Goal: Task Accomplishment & Management: Manage account settings

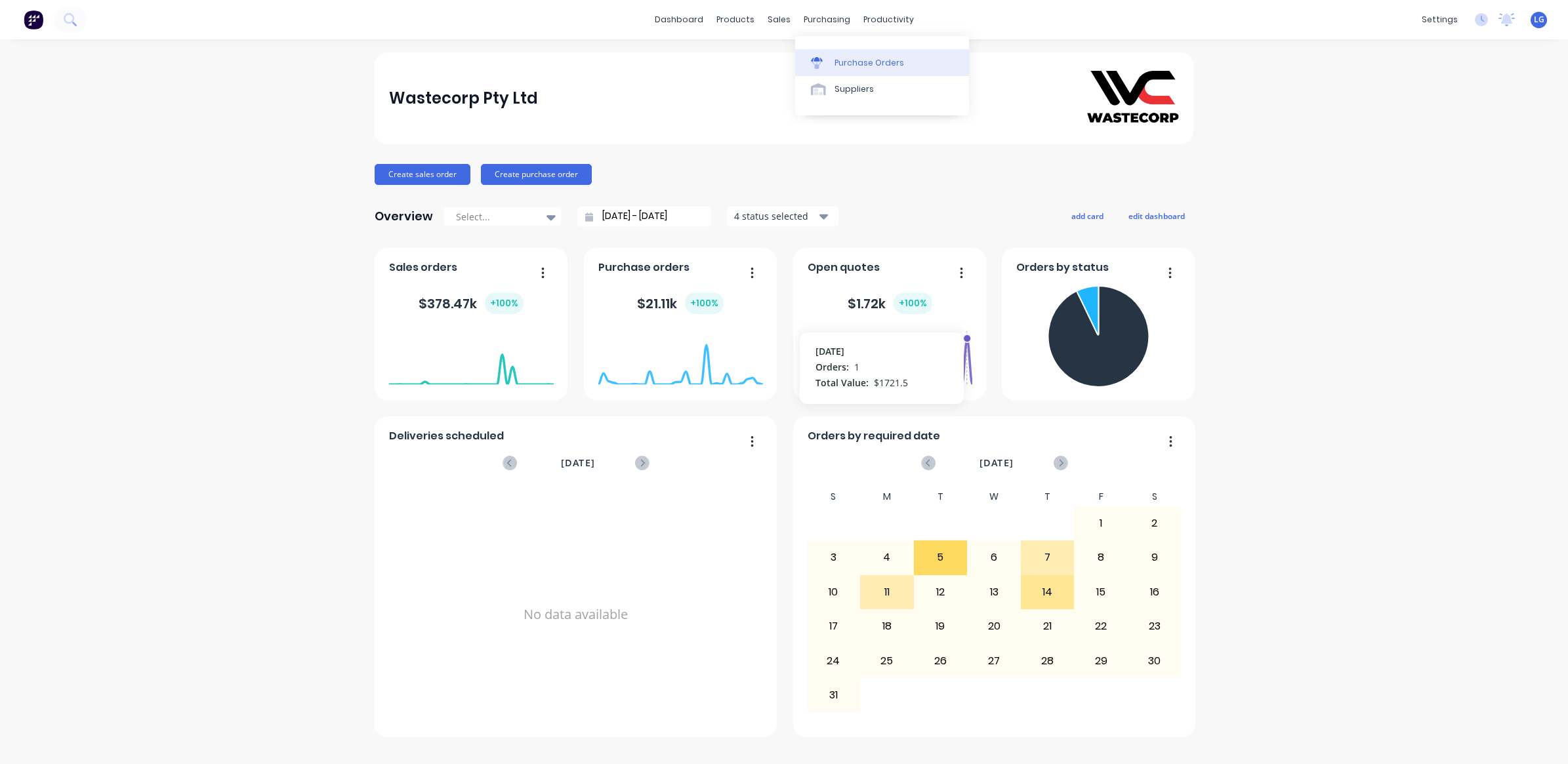
click at [851, 53] on link "Purchase Orders" at bounding box center [882, 62] width 174 height 26
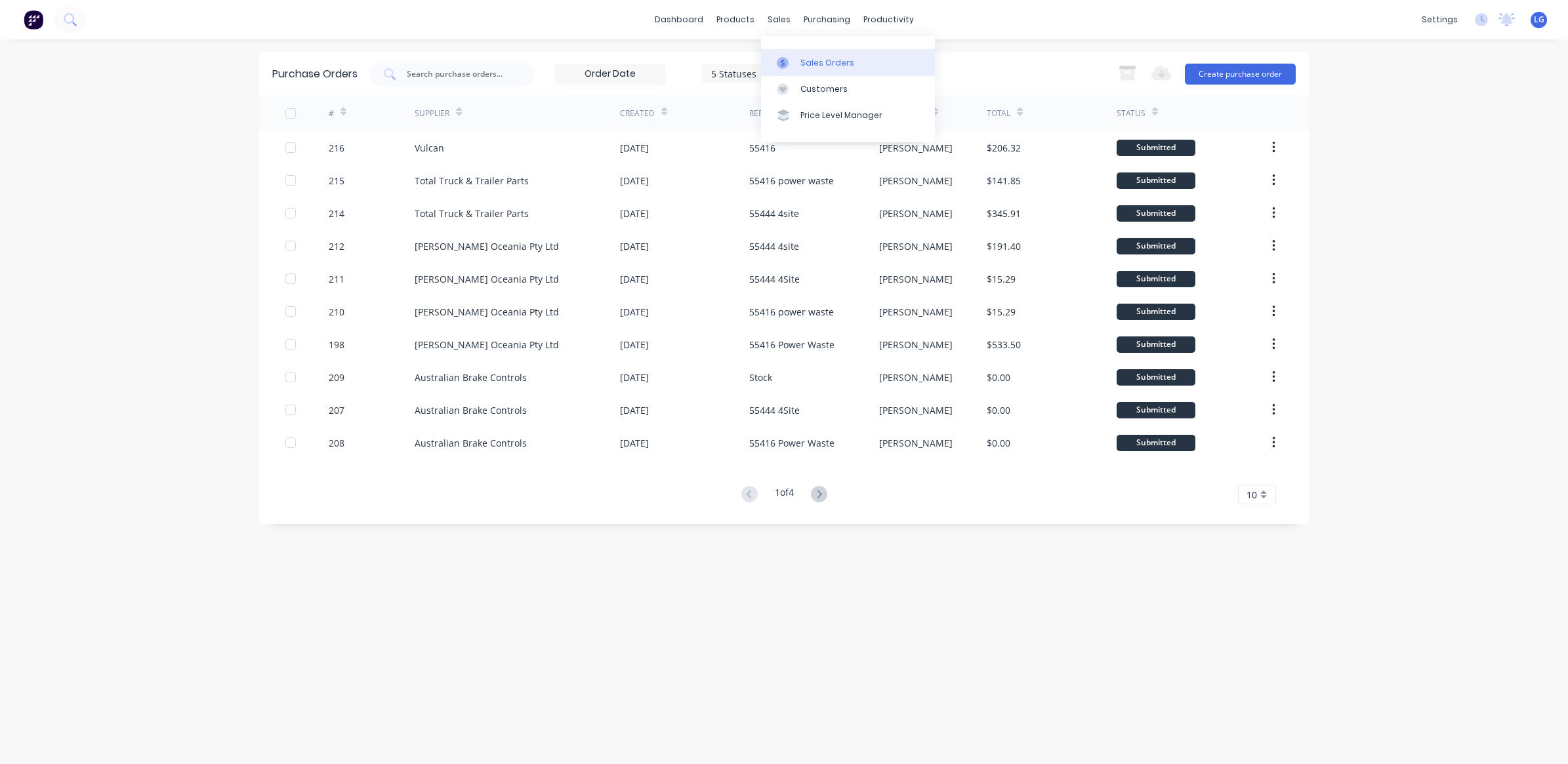
click at [802, 63] on div "Sales Orders" at bounding box center [827, 63] width 53 height 12
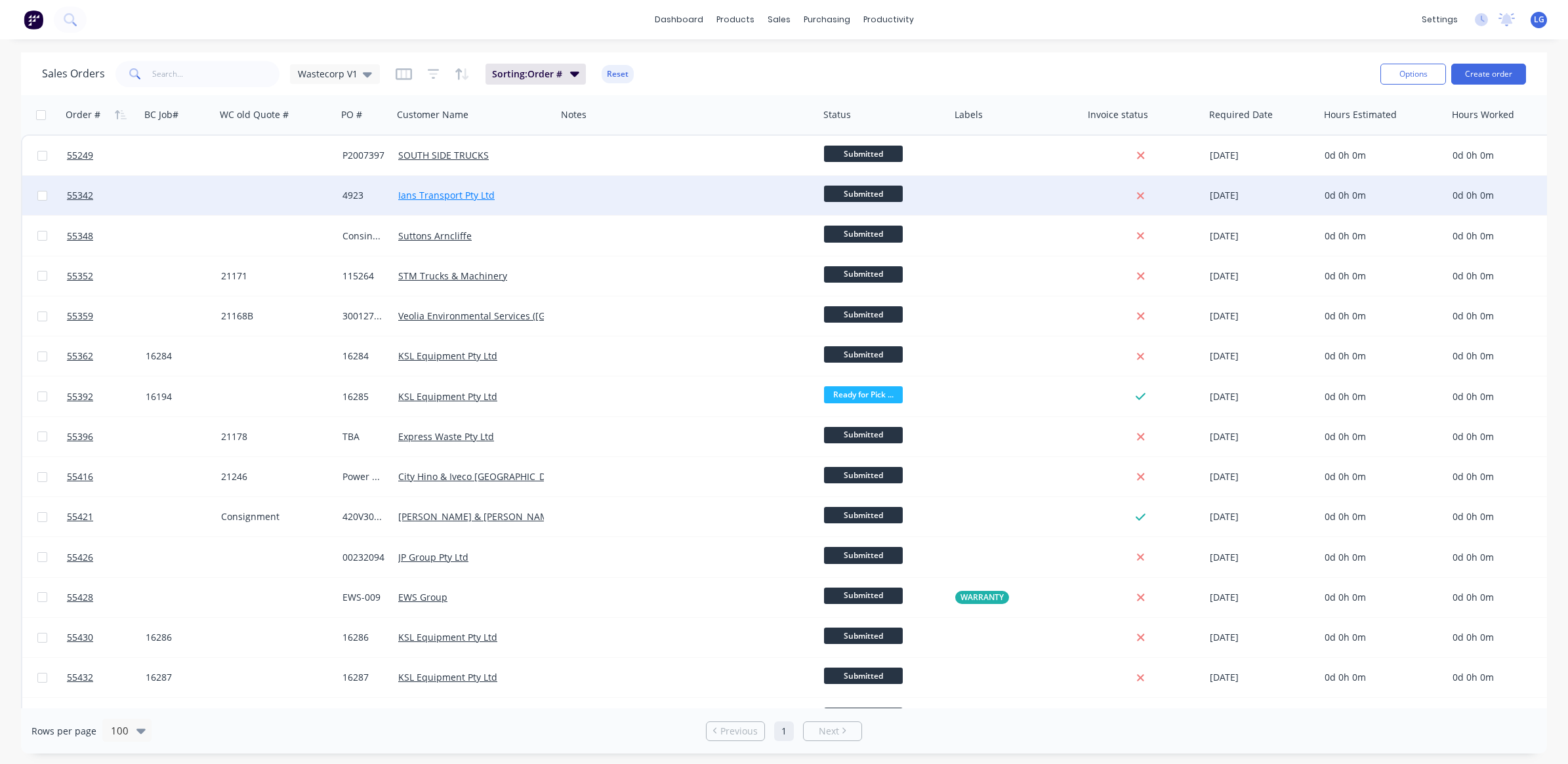
click at [427, 197] on link "Ians Transport Pty Ltd" at bounding box center [446, 195] width 96 height 13
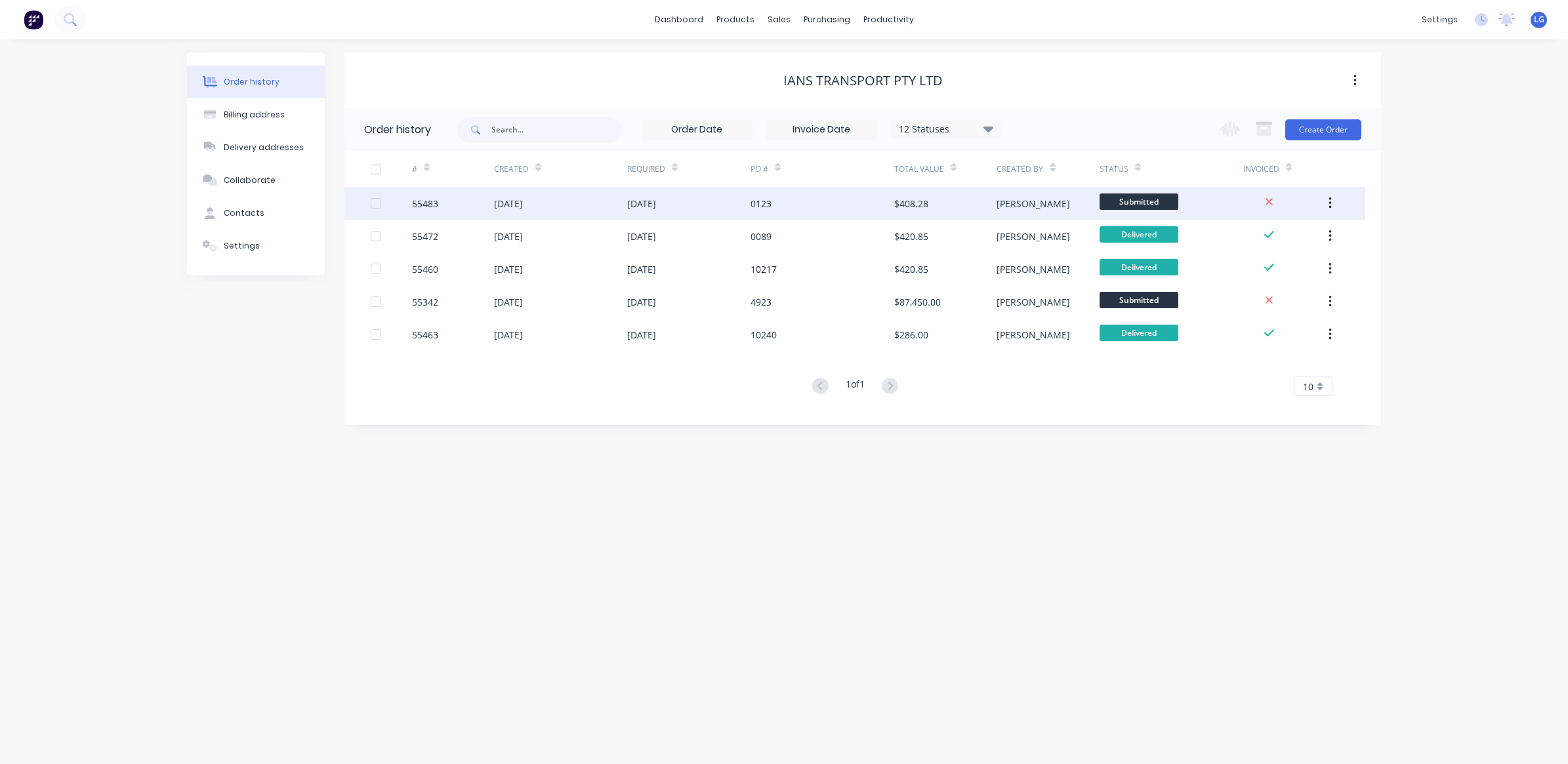
click at [657, 205] on div "[DATE]" at bounding box center [642, 204] width 29 height 13
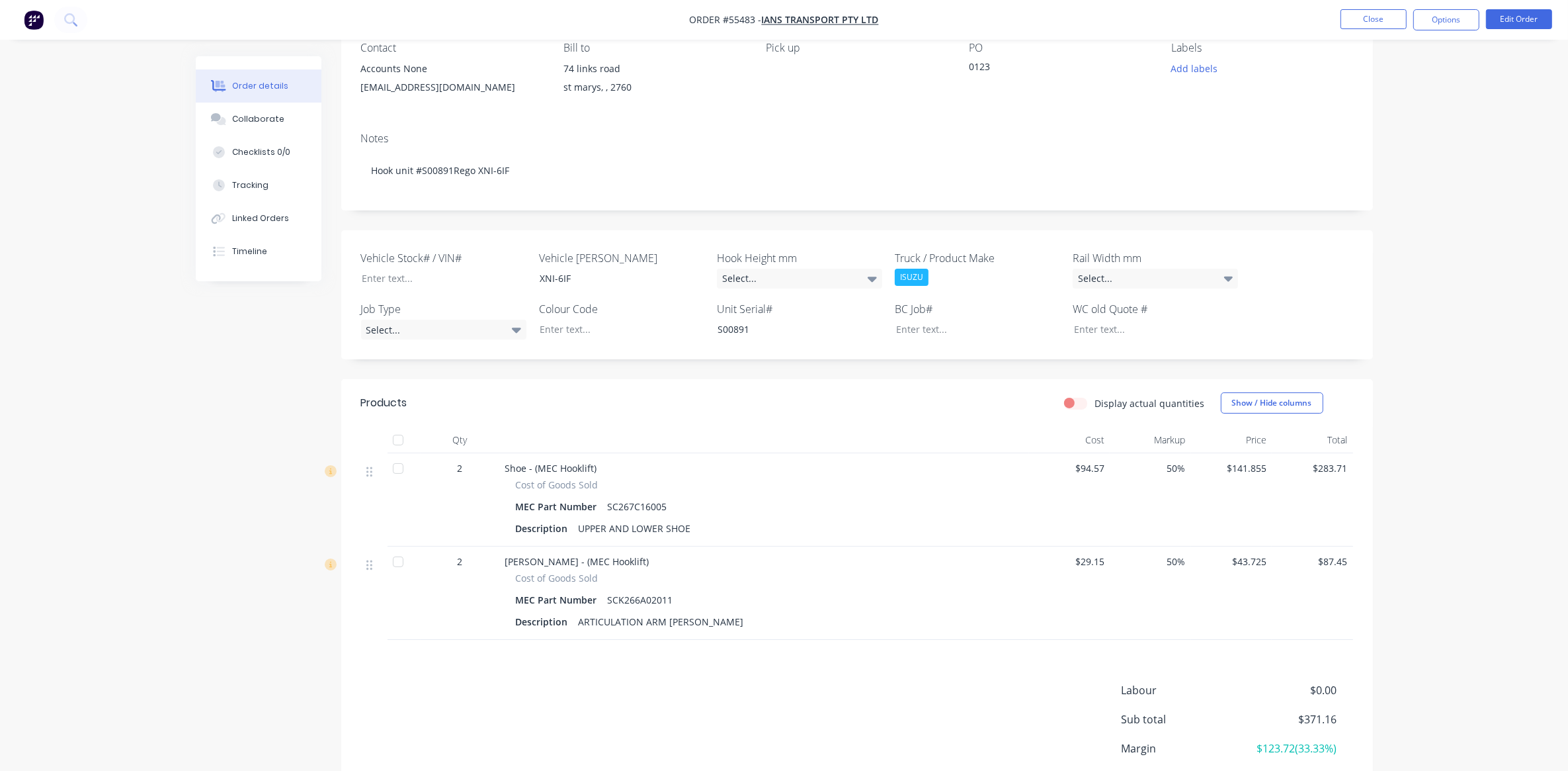
scroll to position [165, 0]
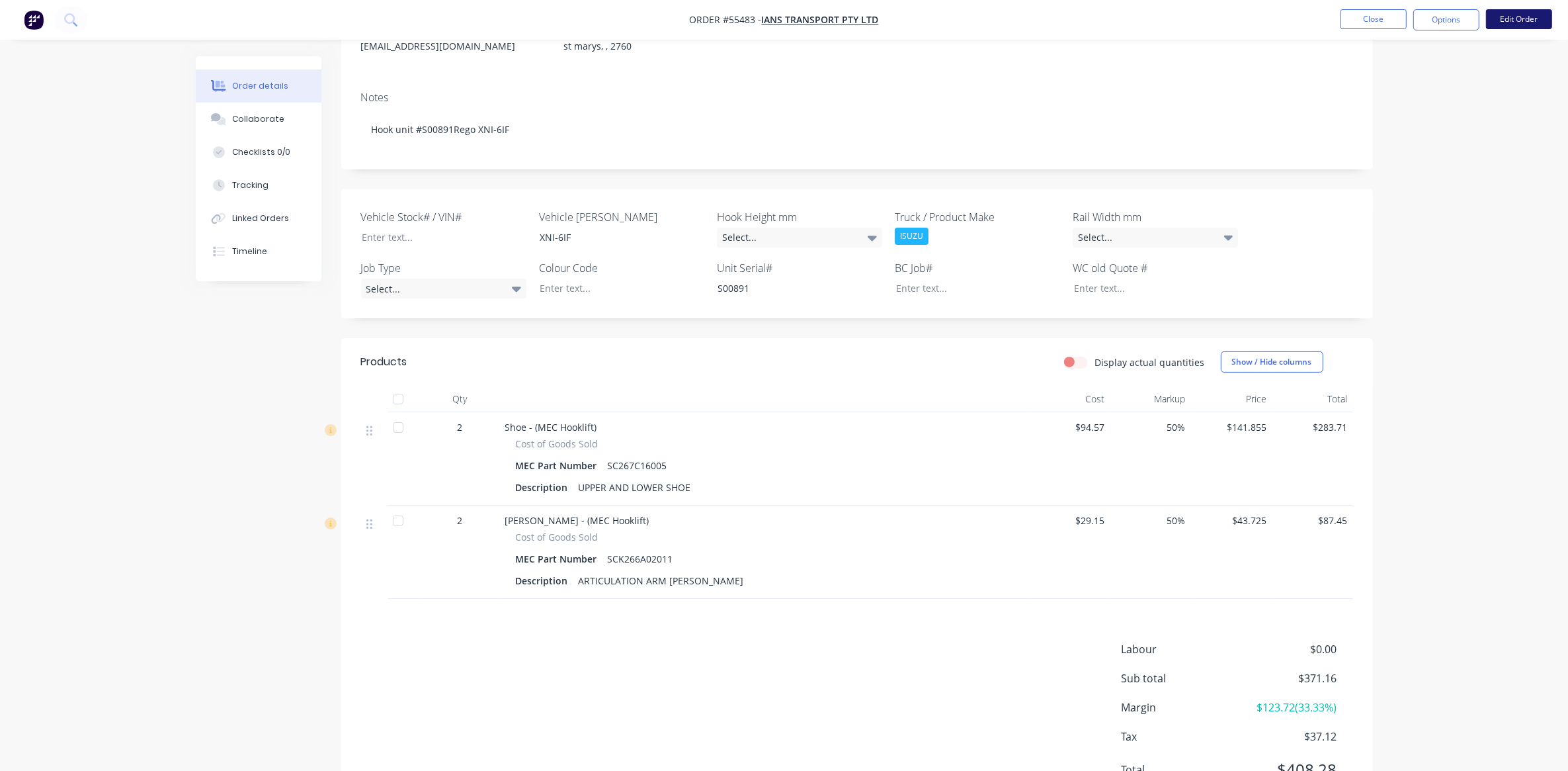
click at [1533, 23] on button "Edit Order" at bounding box center [1519, 19] width 67 height 20
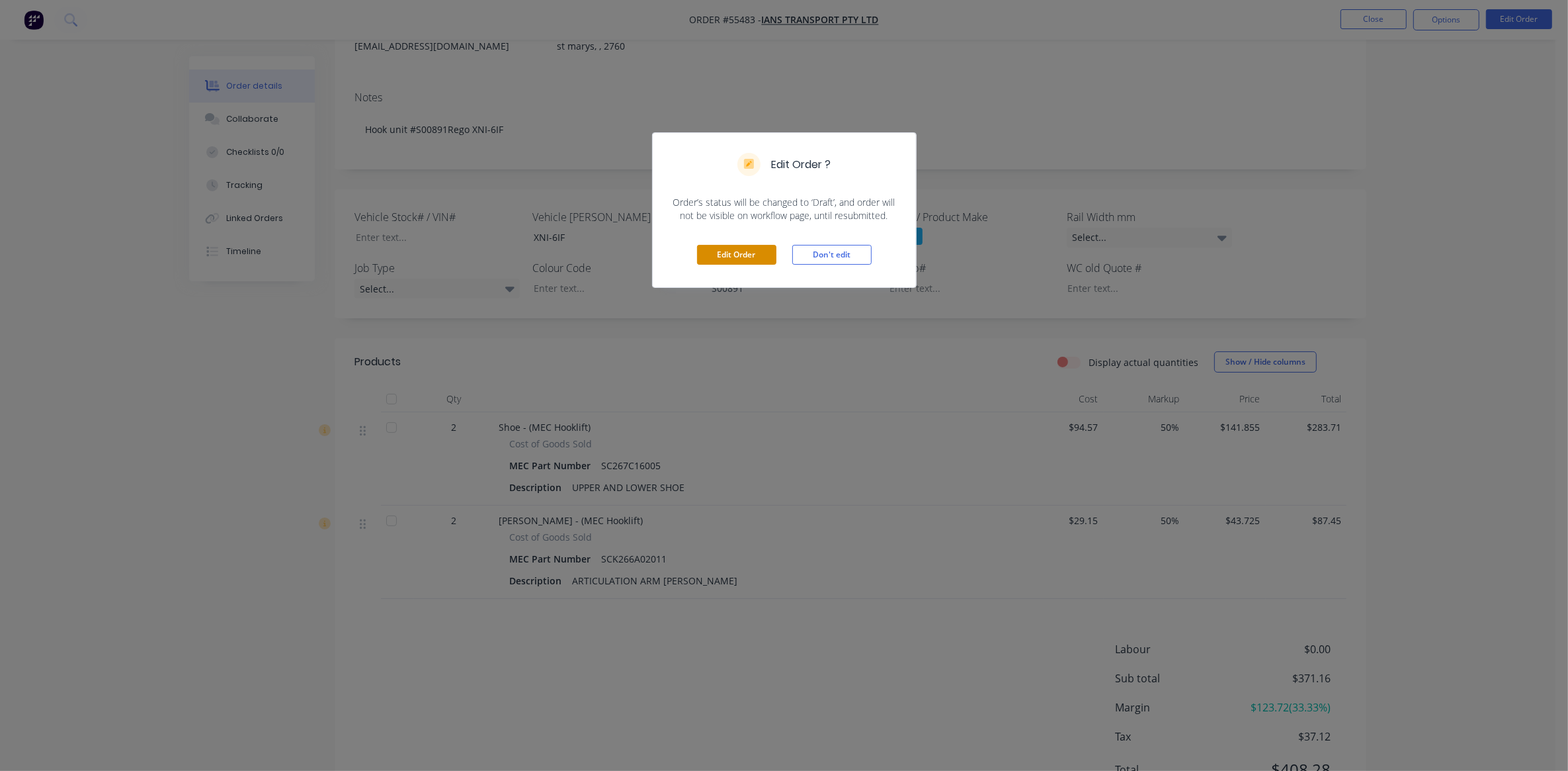
click at [767, 249] on button "Edit Order" at bounding box center [737, 255] width 79 height 20
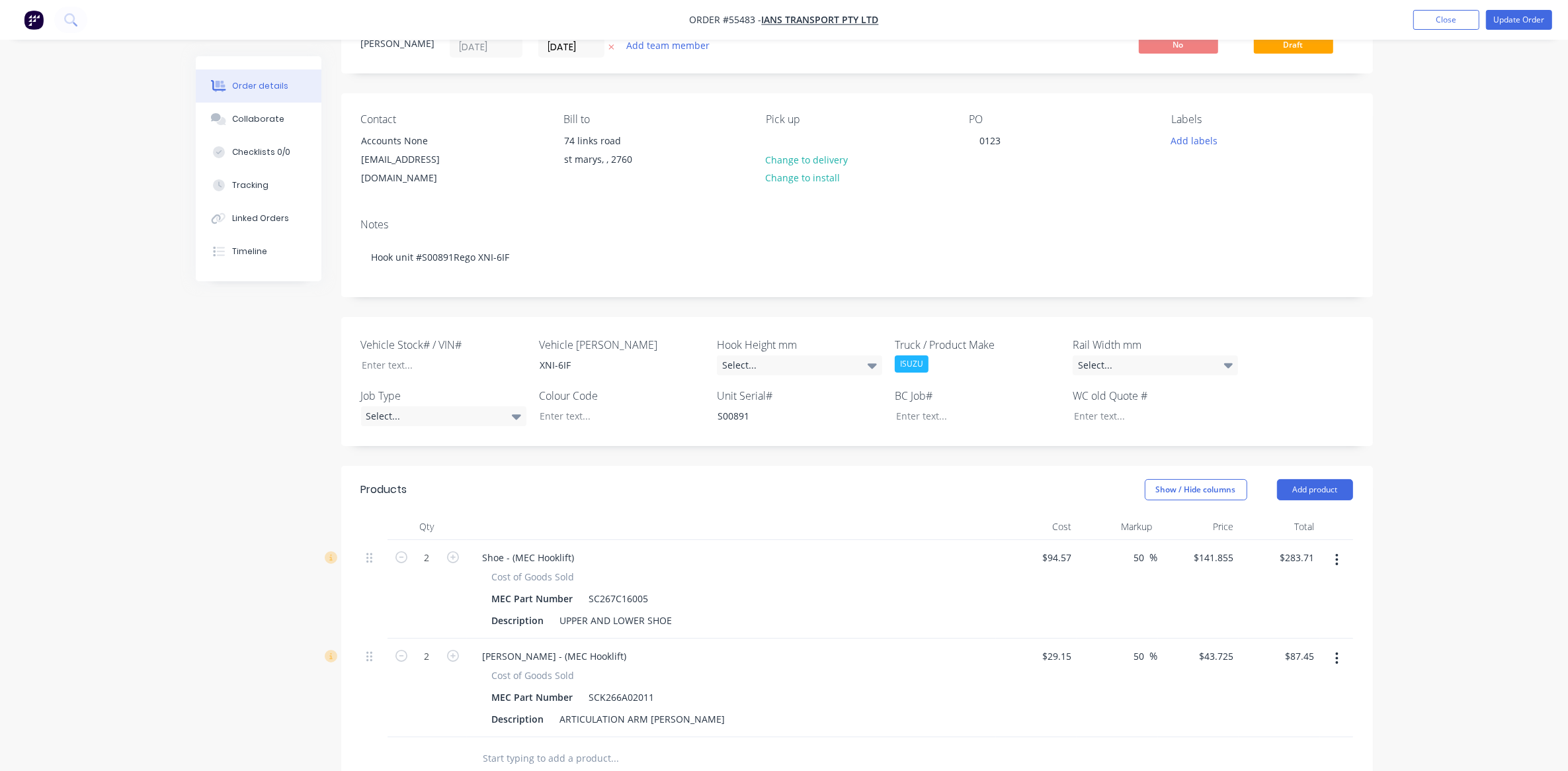
scroll to position [83, 0]
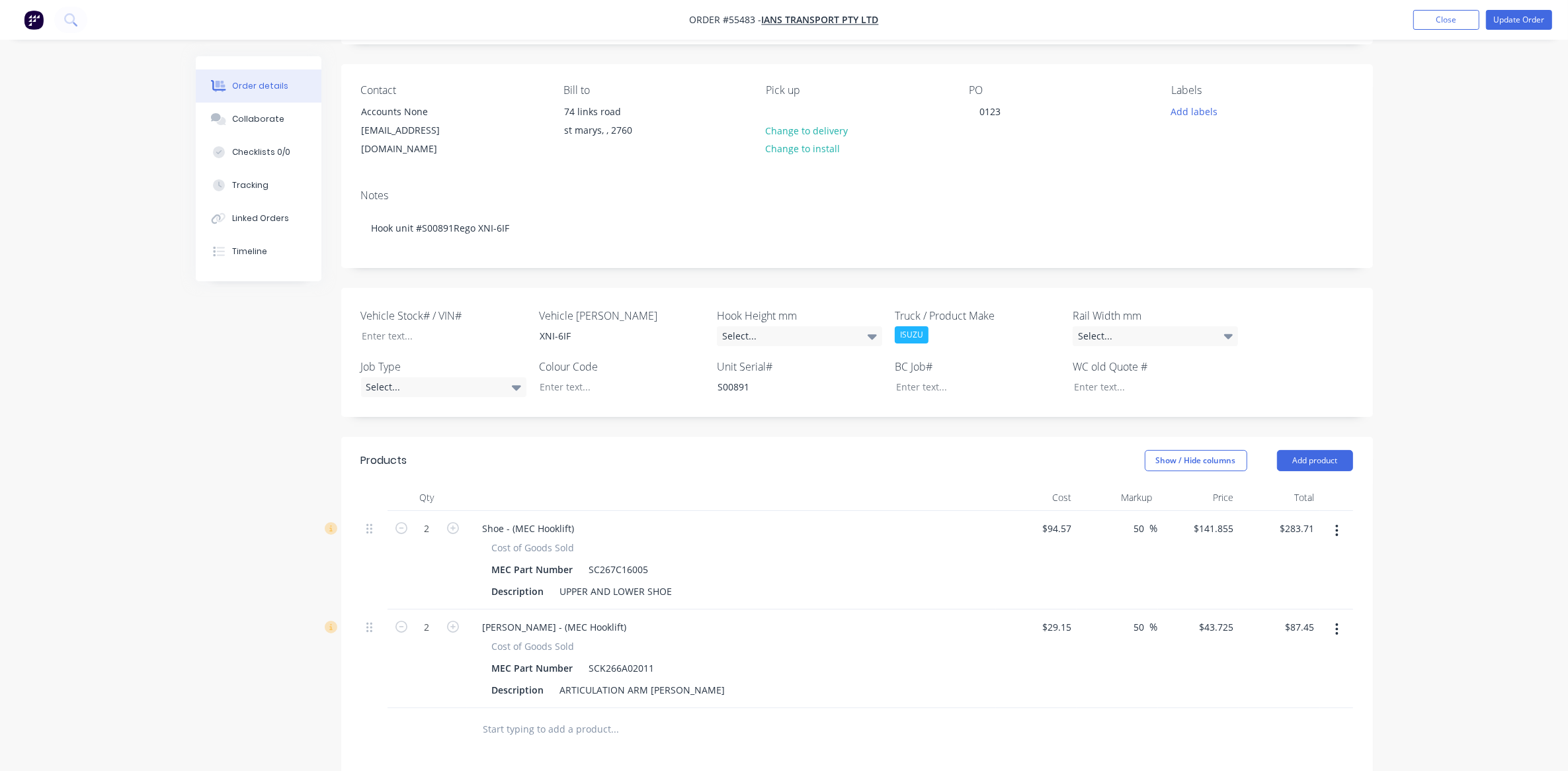
click at [1337, 622] on icon "button" at bounding box center [1337, 629] width 3 height 14
click at [1254, 734] on div "Delete" at bounding box center [1290, 743] width 102 height 19
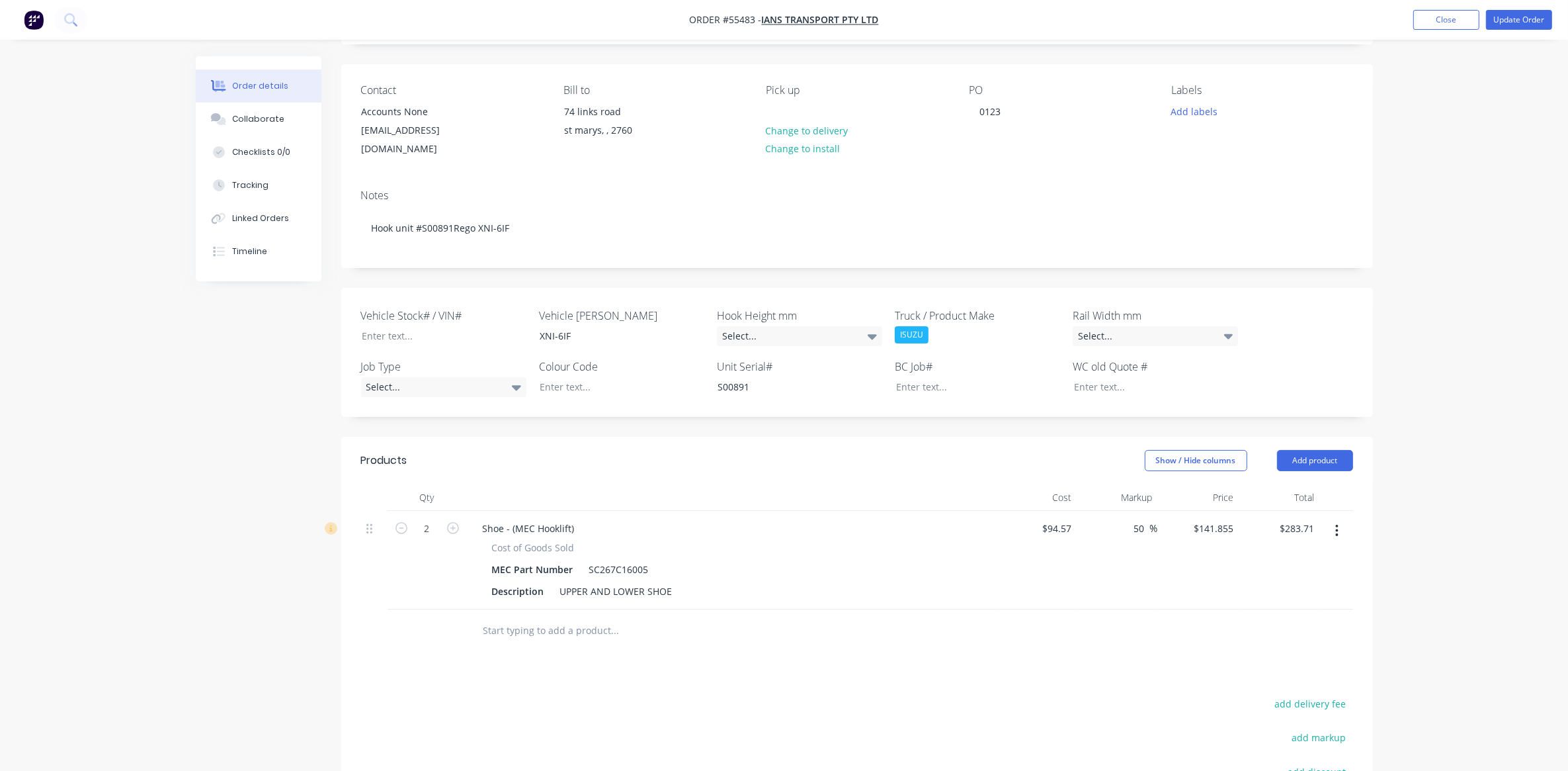
click at [547, 618] on input "text" at bounding box center [615, 630] width 264 height 26
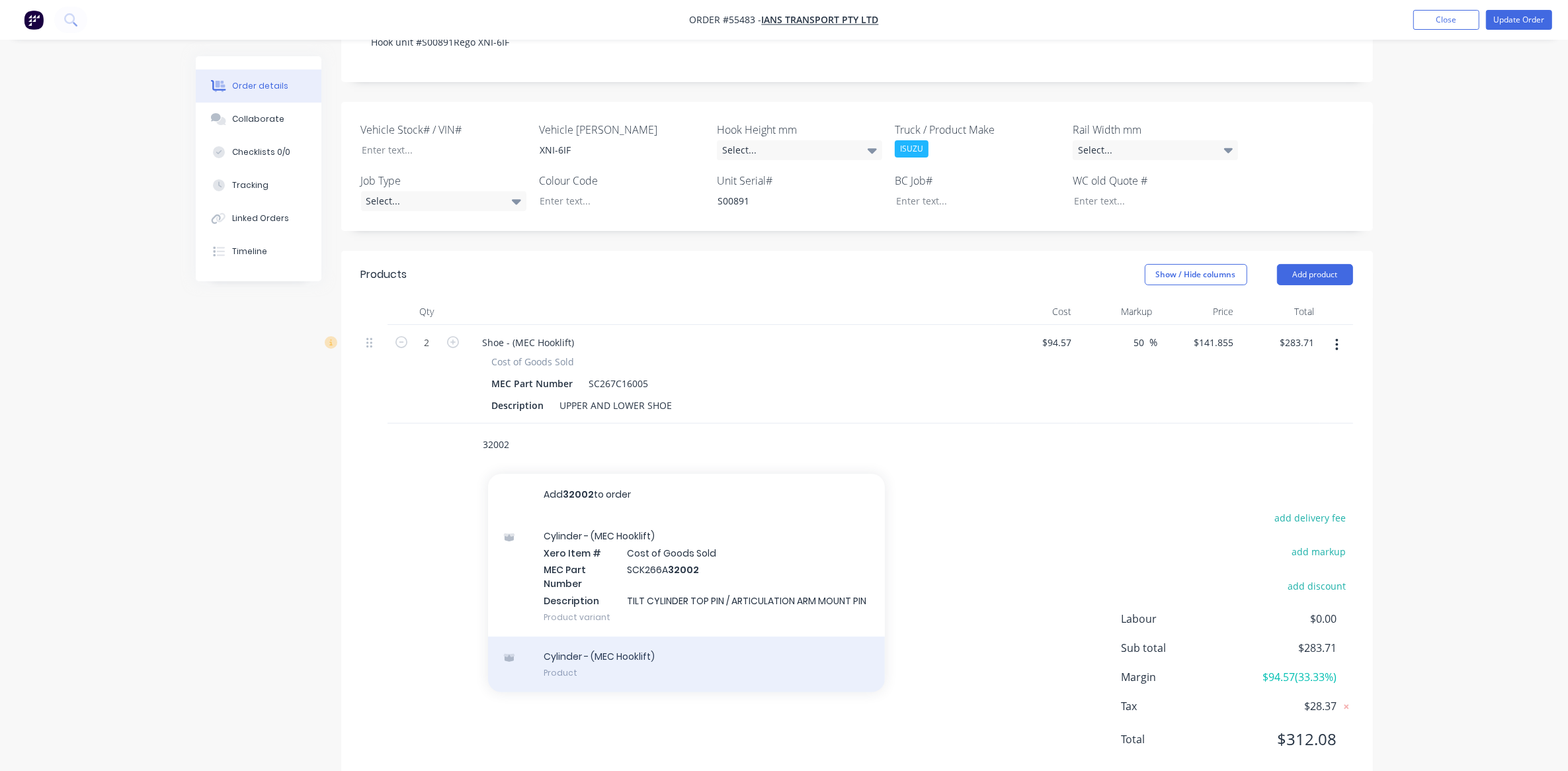
scroll to position [288, 0]
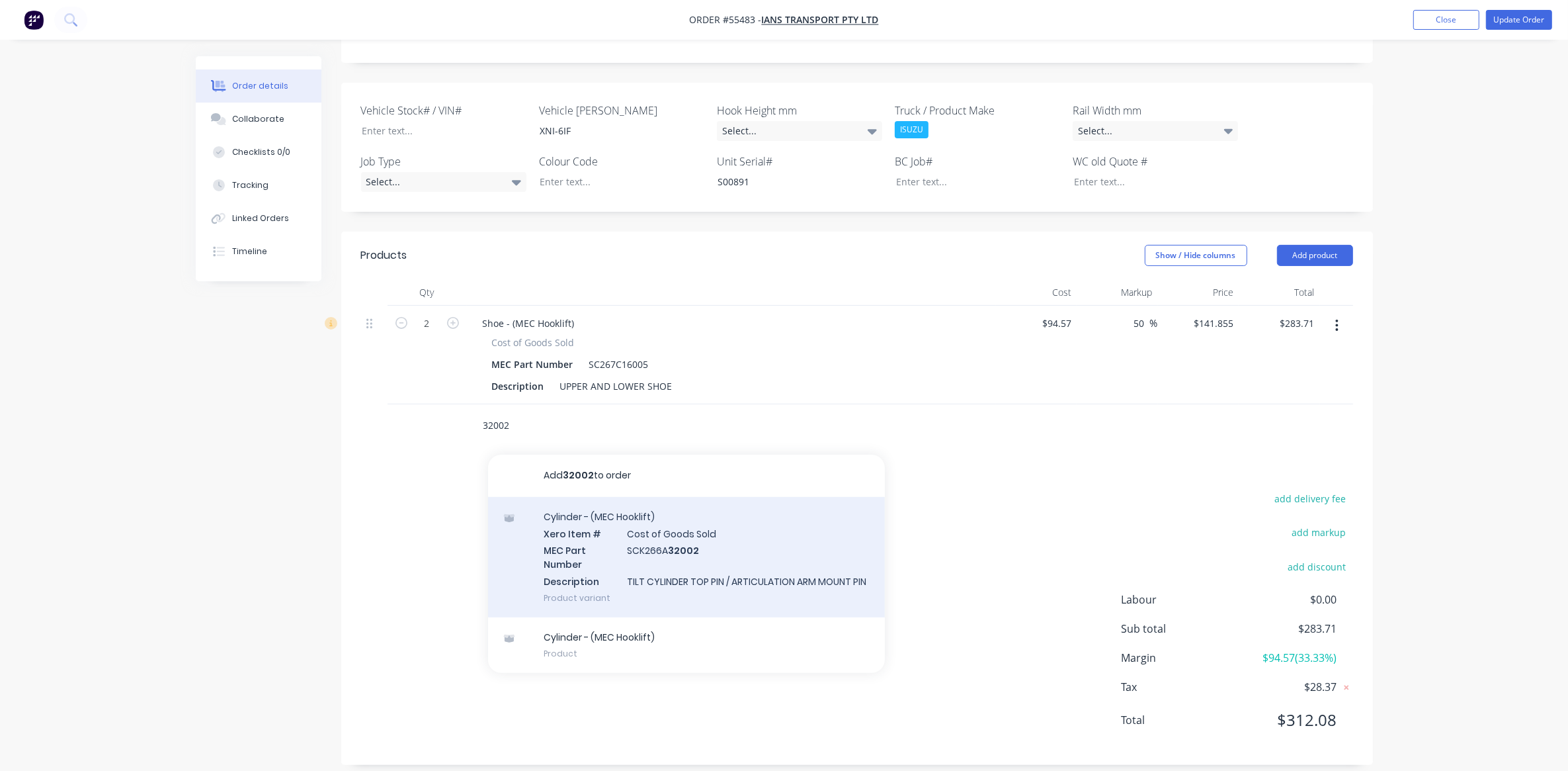
type input "32002"
click at [653, 533] on div "Cylinder - (MEC Hooklift) Xero Item # Cost of Goods Sold MEC Part Number SCK266…" at bounding box center [686, 557] width 397 height 120
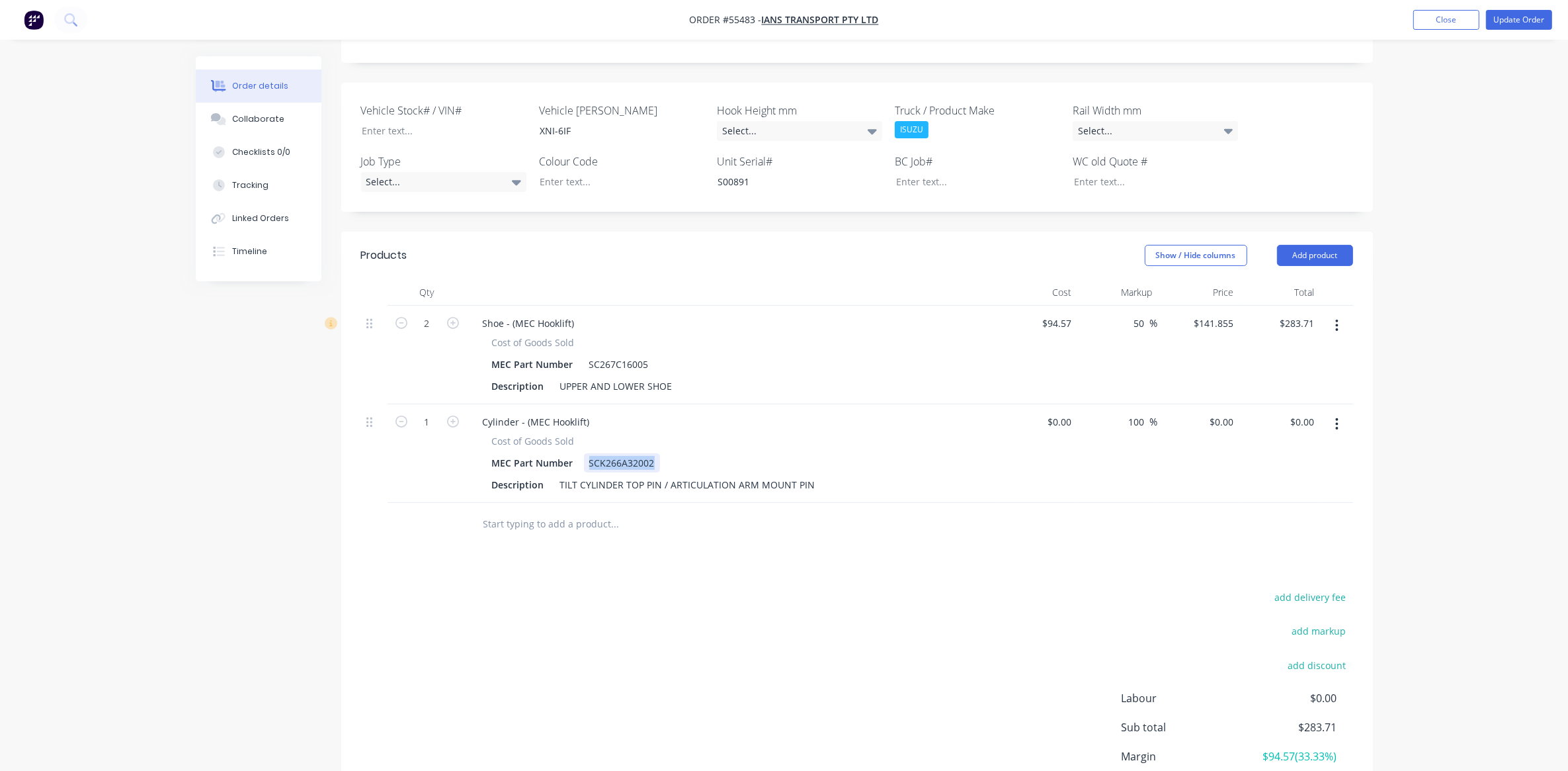
drag, startPoint x: 588, startPoint y: 447, endPoint x: 657, endPoint y: 453, distance: 69.3
click at [657, 453] on div "SCK266A32002" at bounding box center [622, 463] width 76 height 19
copy div "SCK266A32002"
click at [1063, 412] on input at bounding box center [1062, 421] width 30 height 19
click at [1059, 414] on input "330" at bounding box center [1065, 421] width 23 height 19
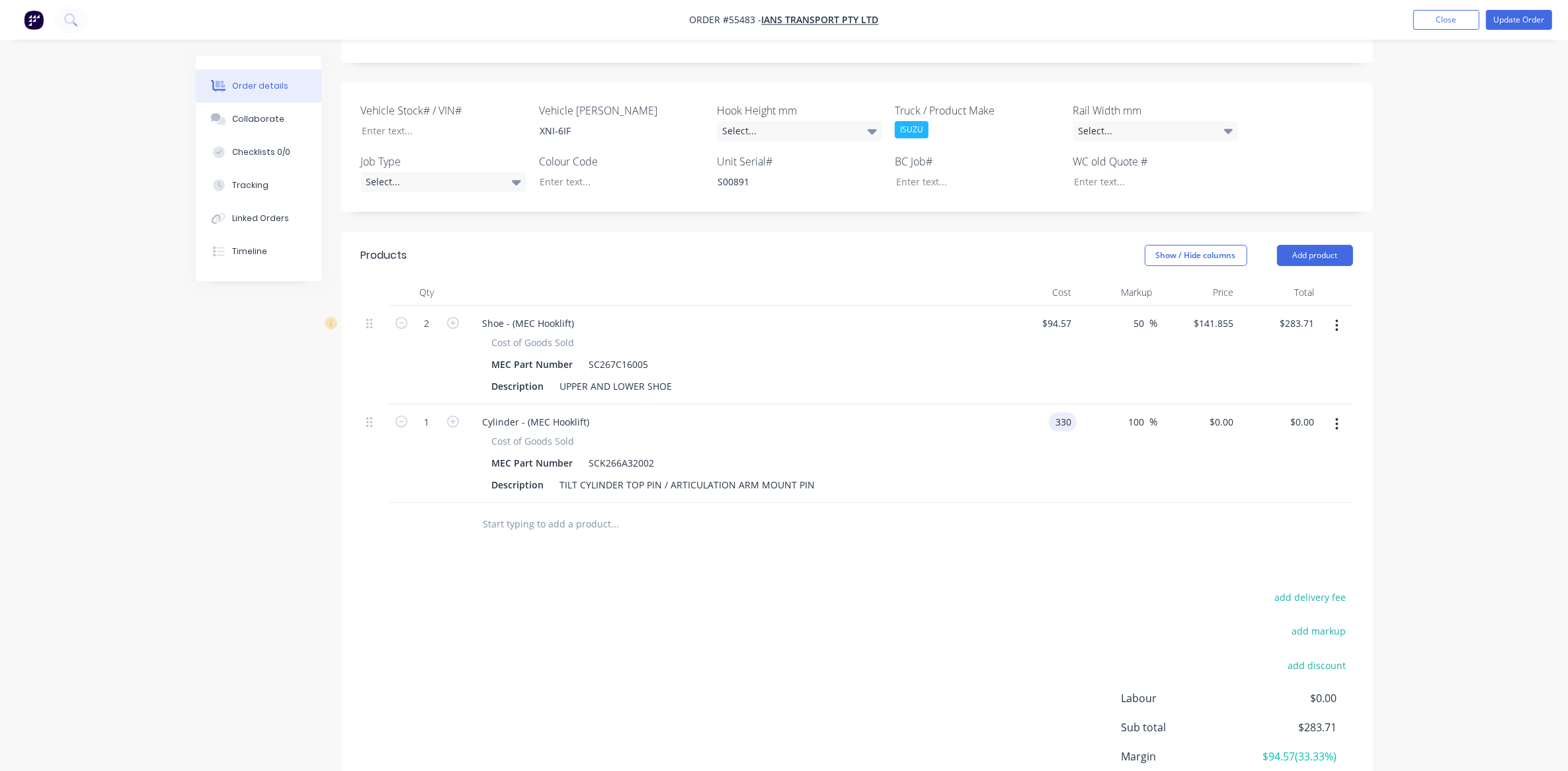
click at [1059, 414] on input "330" at bounding box center [1065, 421] width 23 height 19
type input "$220.00"
type input "$440.00"
click at [1120, 447] on div "100 100 %" at bounding box center [1117, 453] width 82 height 99
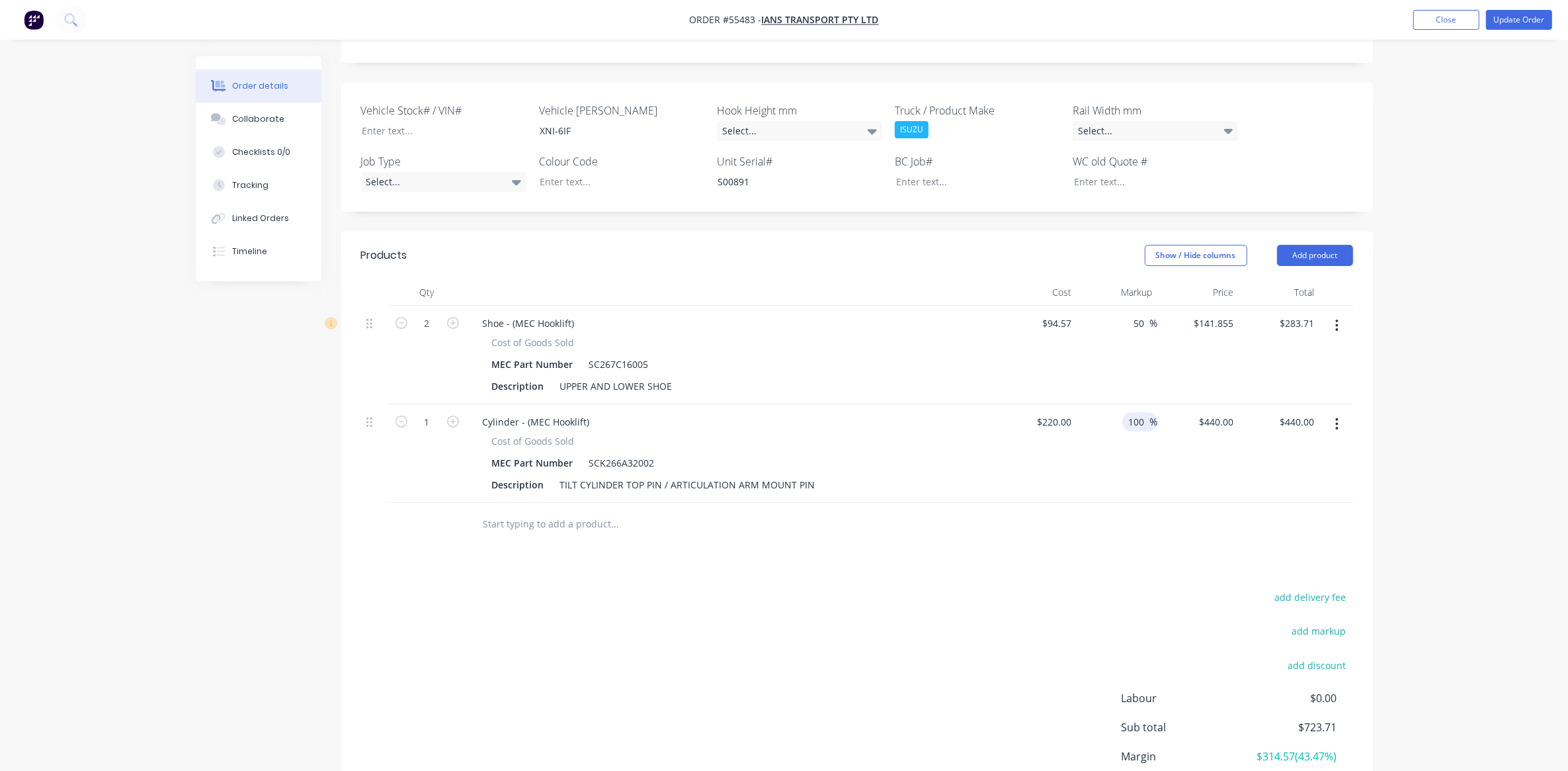
click at [1139, 412] on input "100" at bounding box center [1139, 421] width 23 height 19
type input "50"
type input "$330.00"
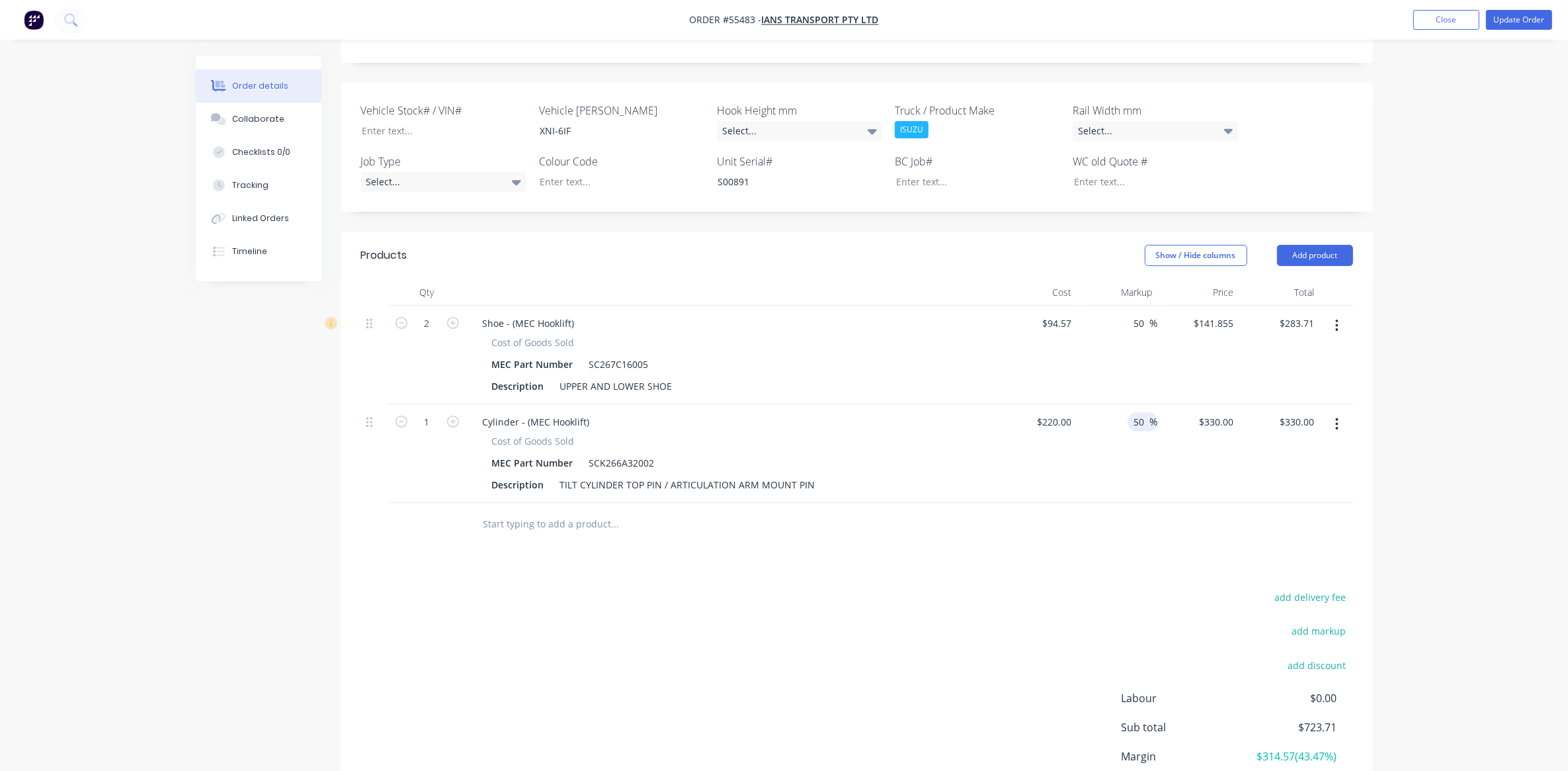
click at [1096, 484] on div "50 50 %" at bounding box center [1117, 453] width 82 height 99
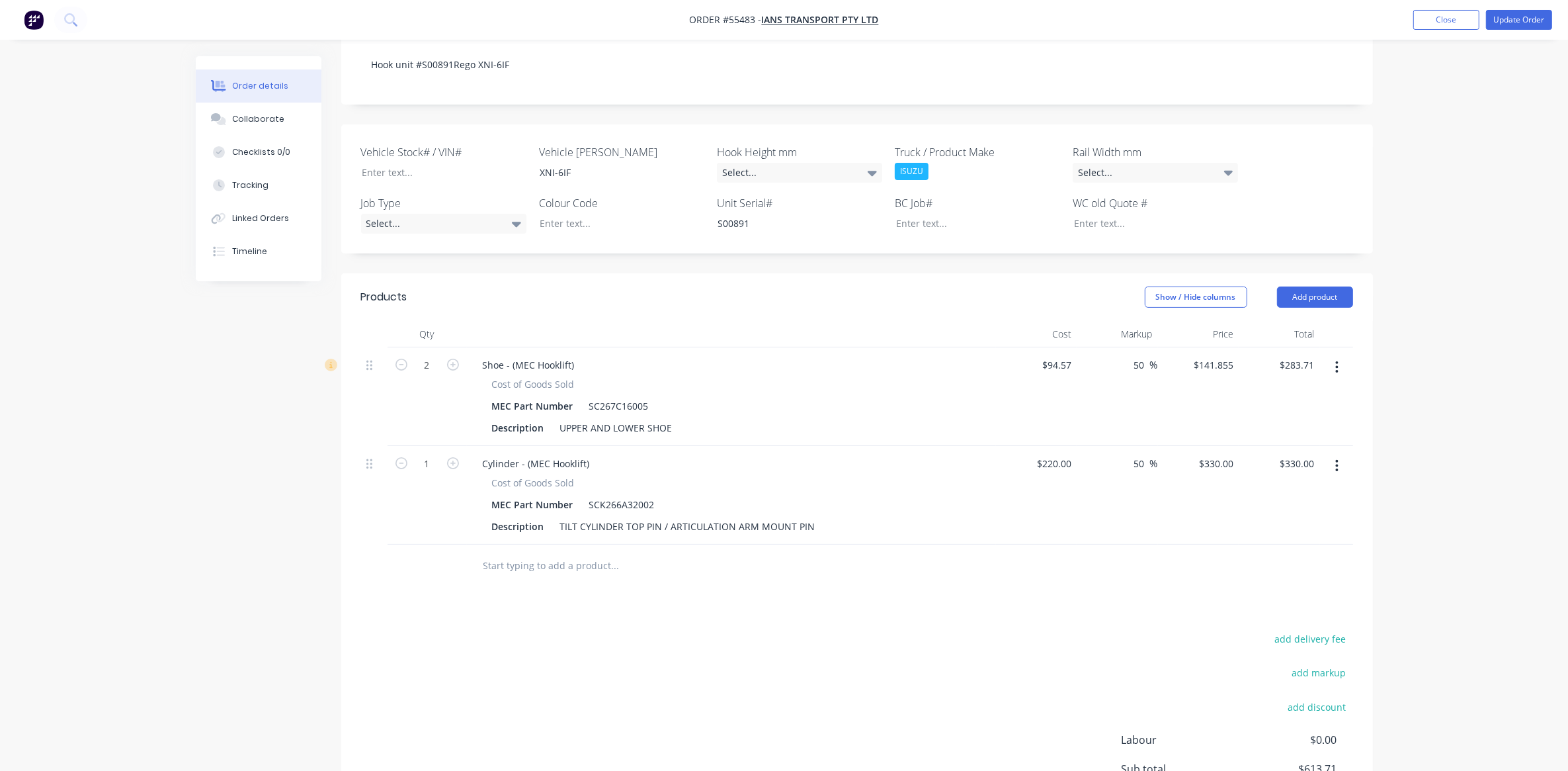
scroll to position [221, 0]
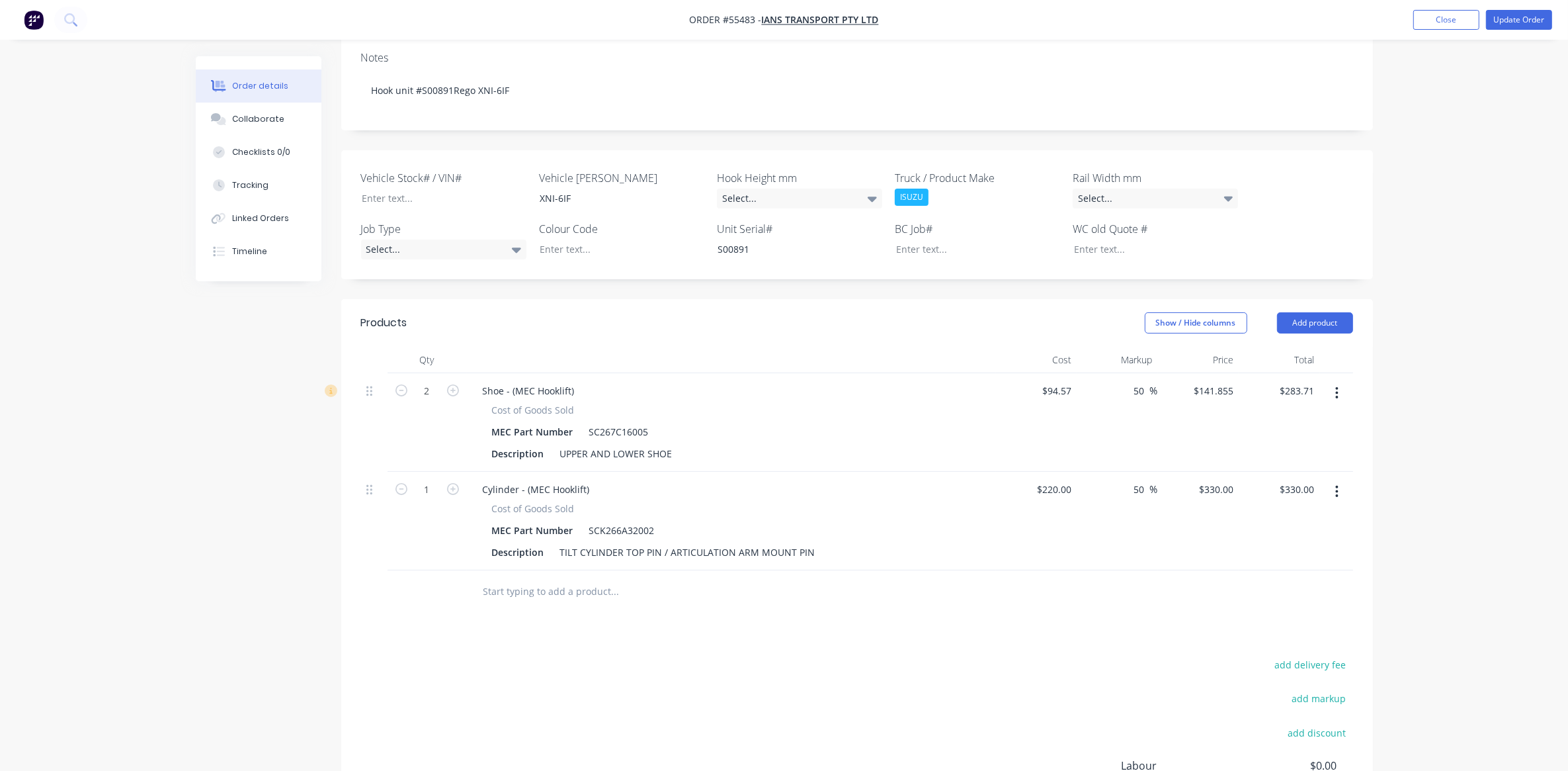
click at [561, 586] on input "text" at bounding box center [615, 592] width 264 height 26
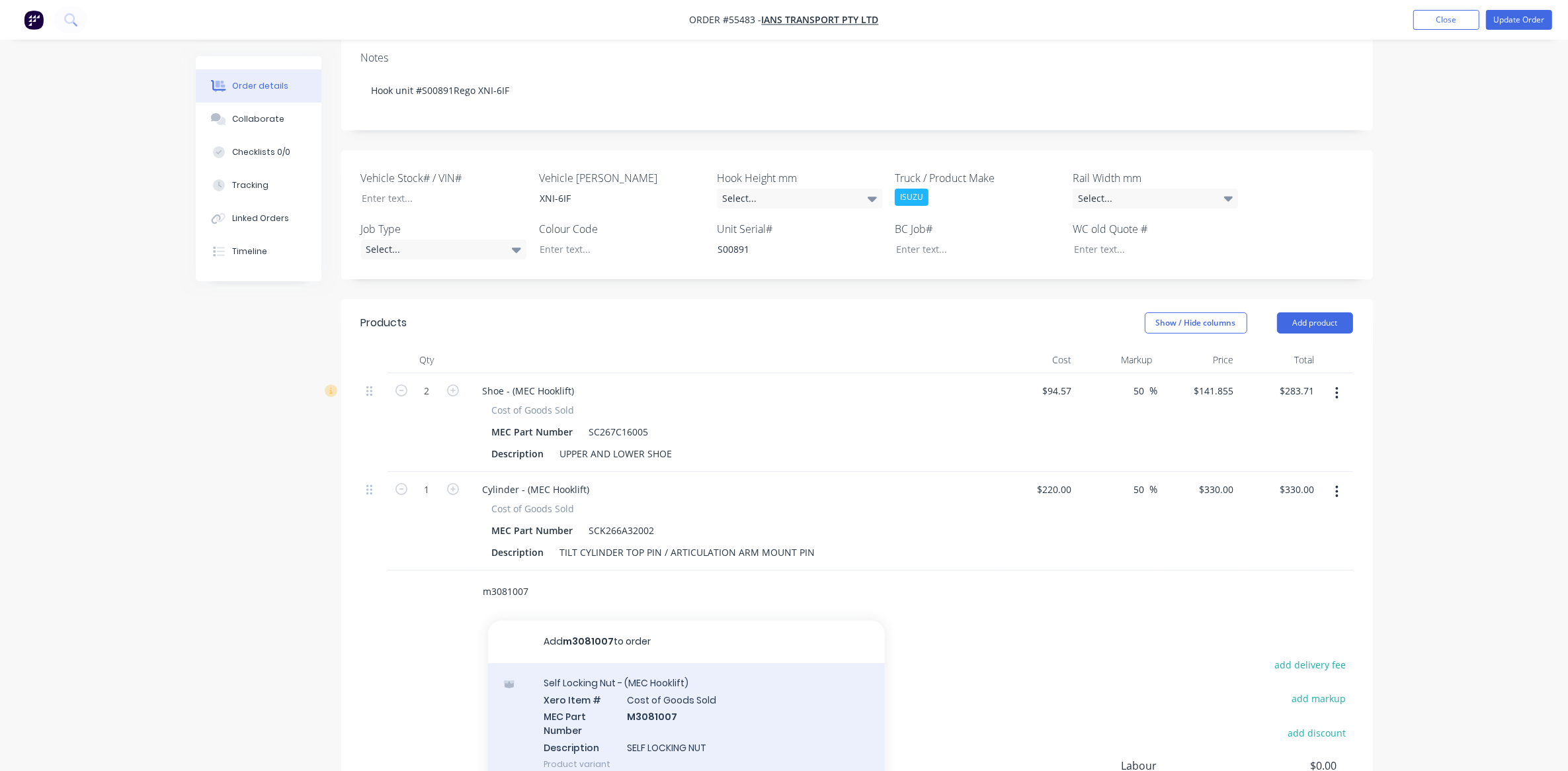
type input "m3081007"
click at [592, 681] on div "Self Locking Nut - (MEC Hooklift) Xero Item # Cost of Goods Sold MEC Part Numbe…" at bounding box center [686, 723] width 397 height 120
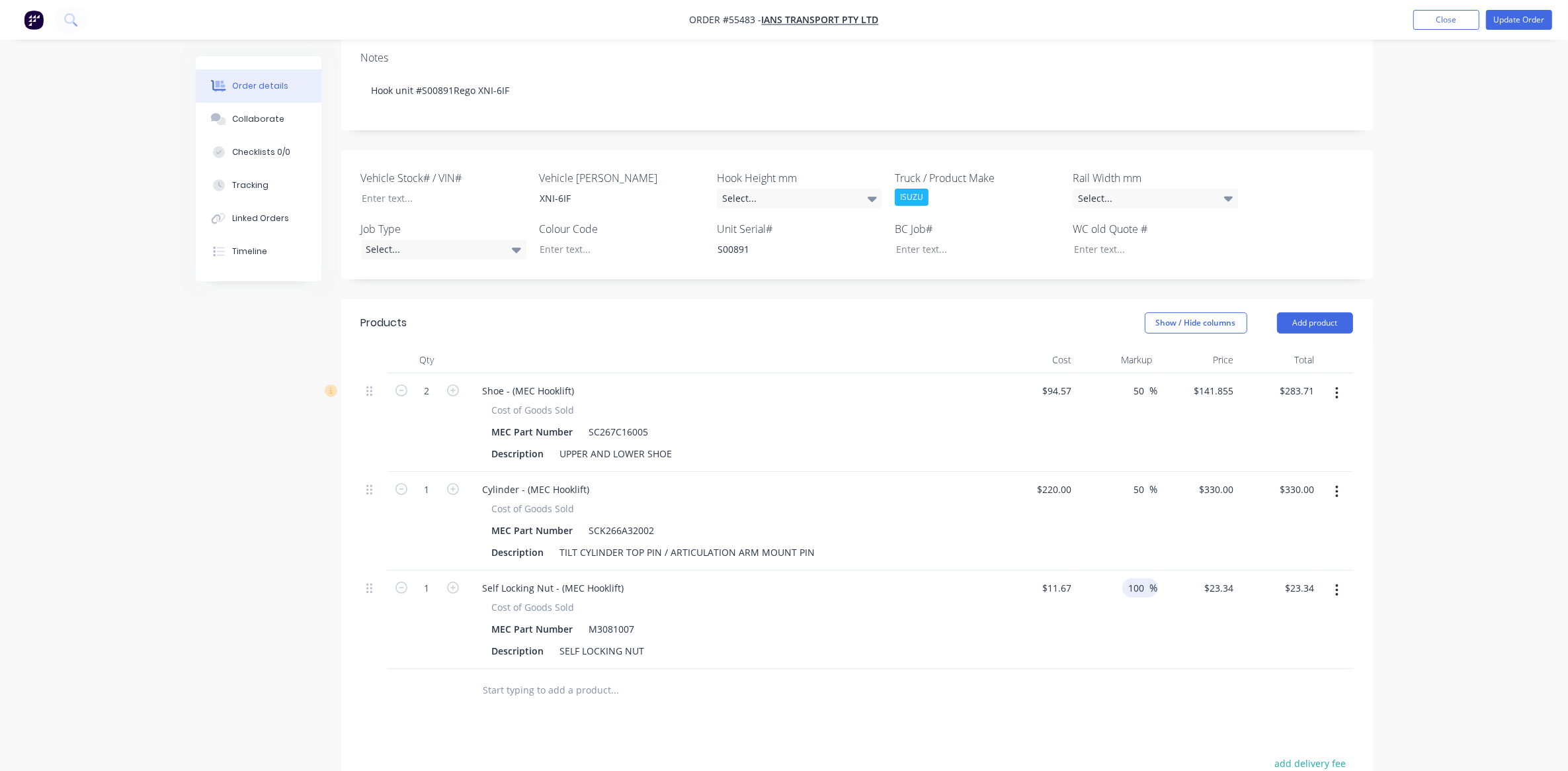
click at [1139, 579] on input "100" at bounding box center [1139, 588] width 23 height 19
type input "50"
type input "$17.505"
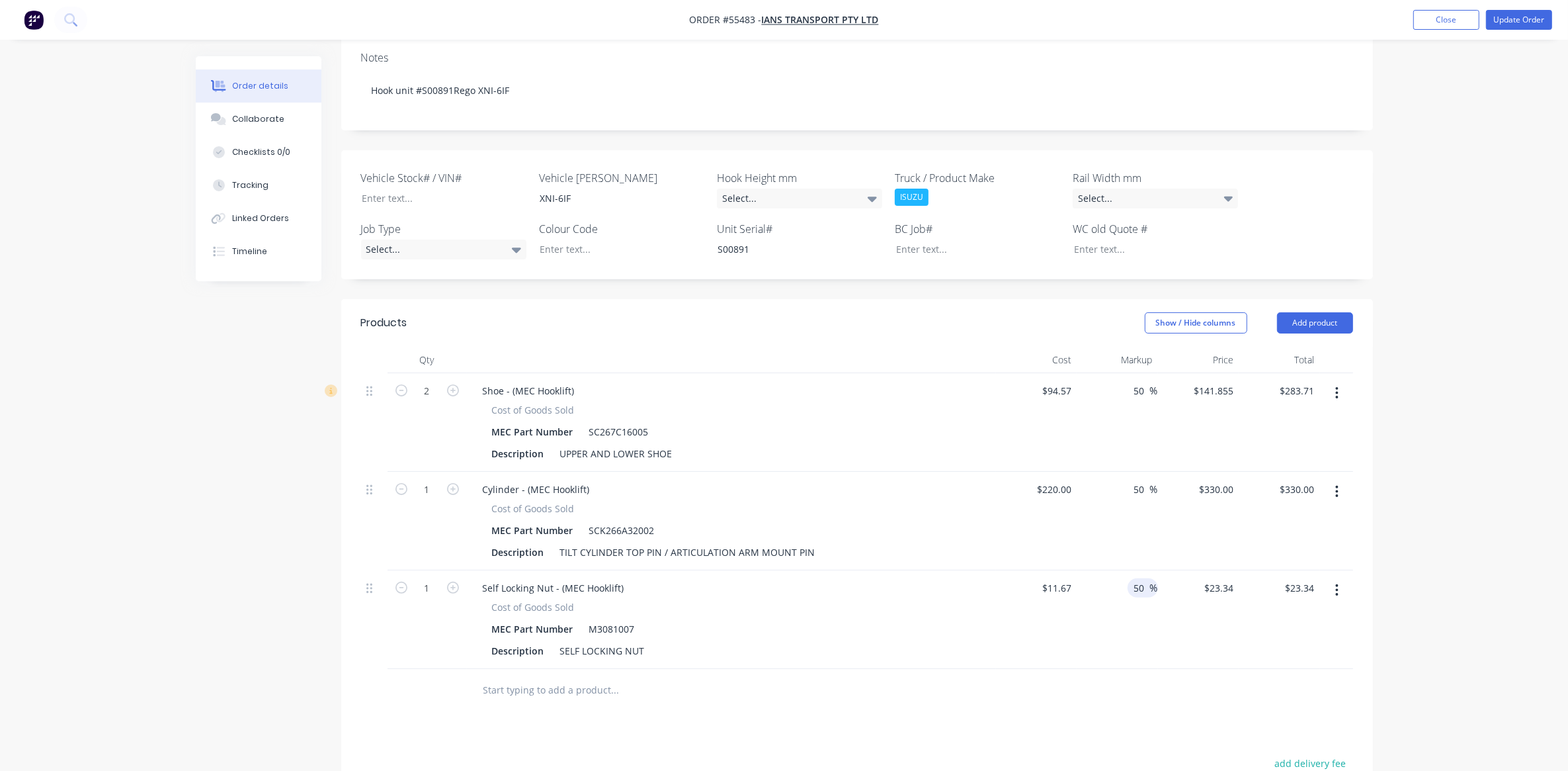
type input "$17.51"
click at [1055, 650] on div "$11.67 $11.67" at bounding box center [1037, 619] width 82 height 99
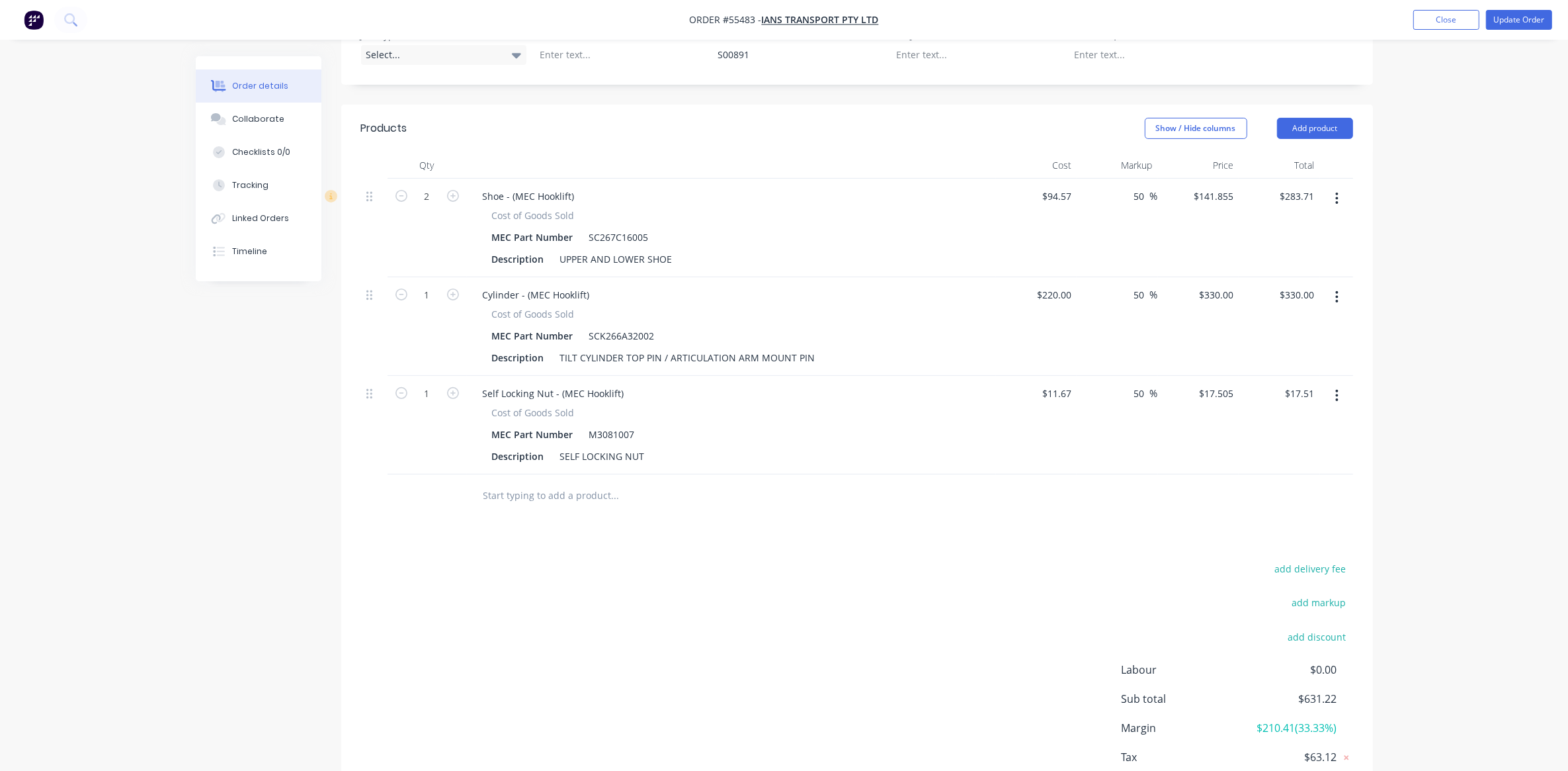
scroll to position [386, 0]
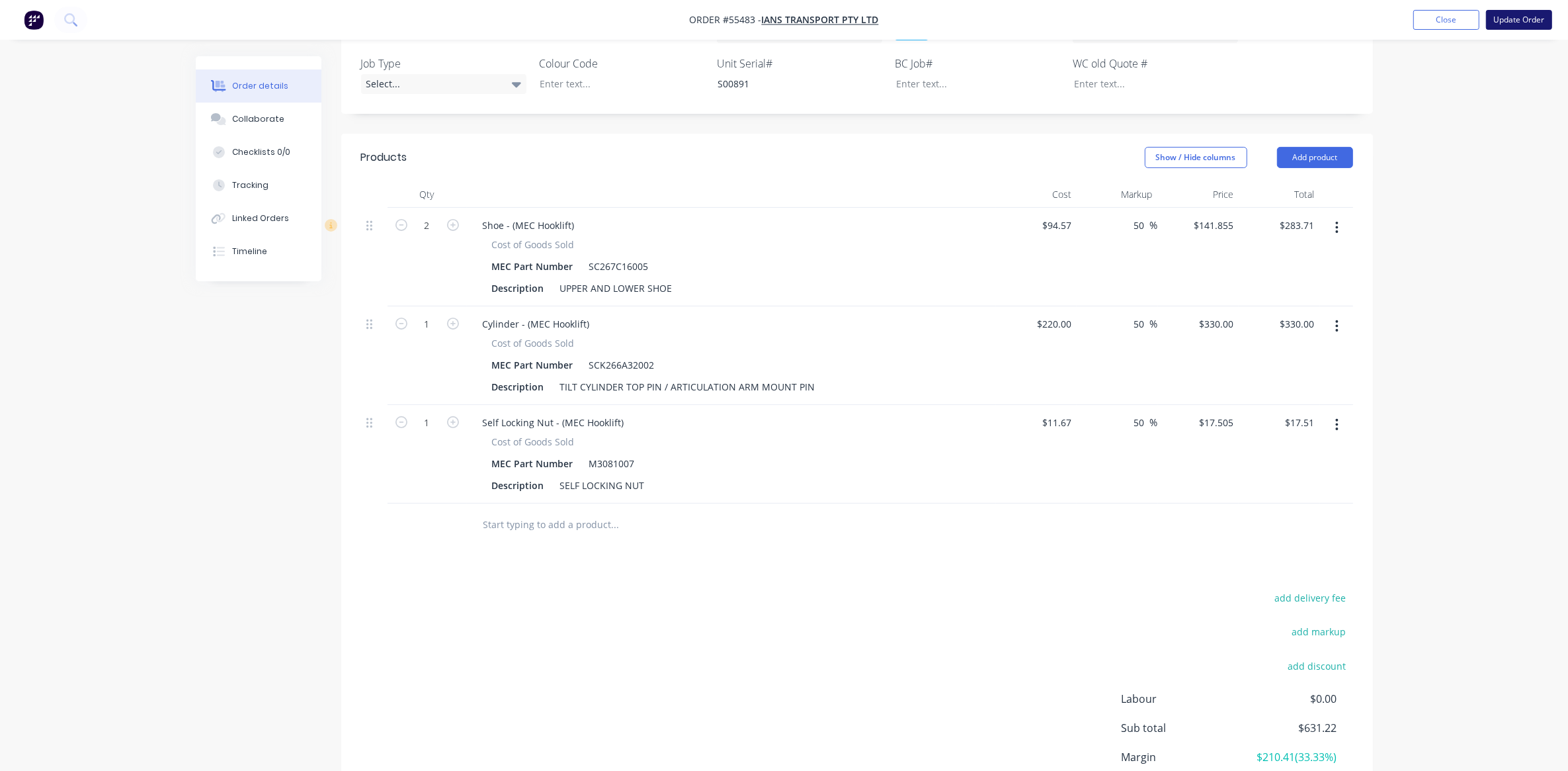
click at [1505, 25] on button "Update Order" at bounding box center [1519, 20] width 67 height 20
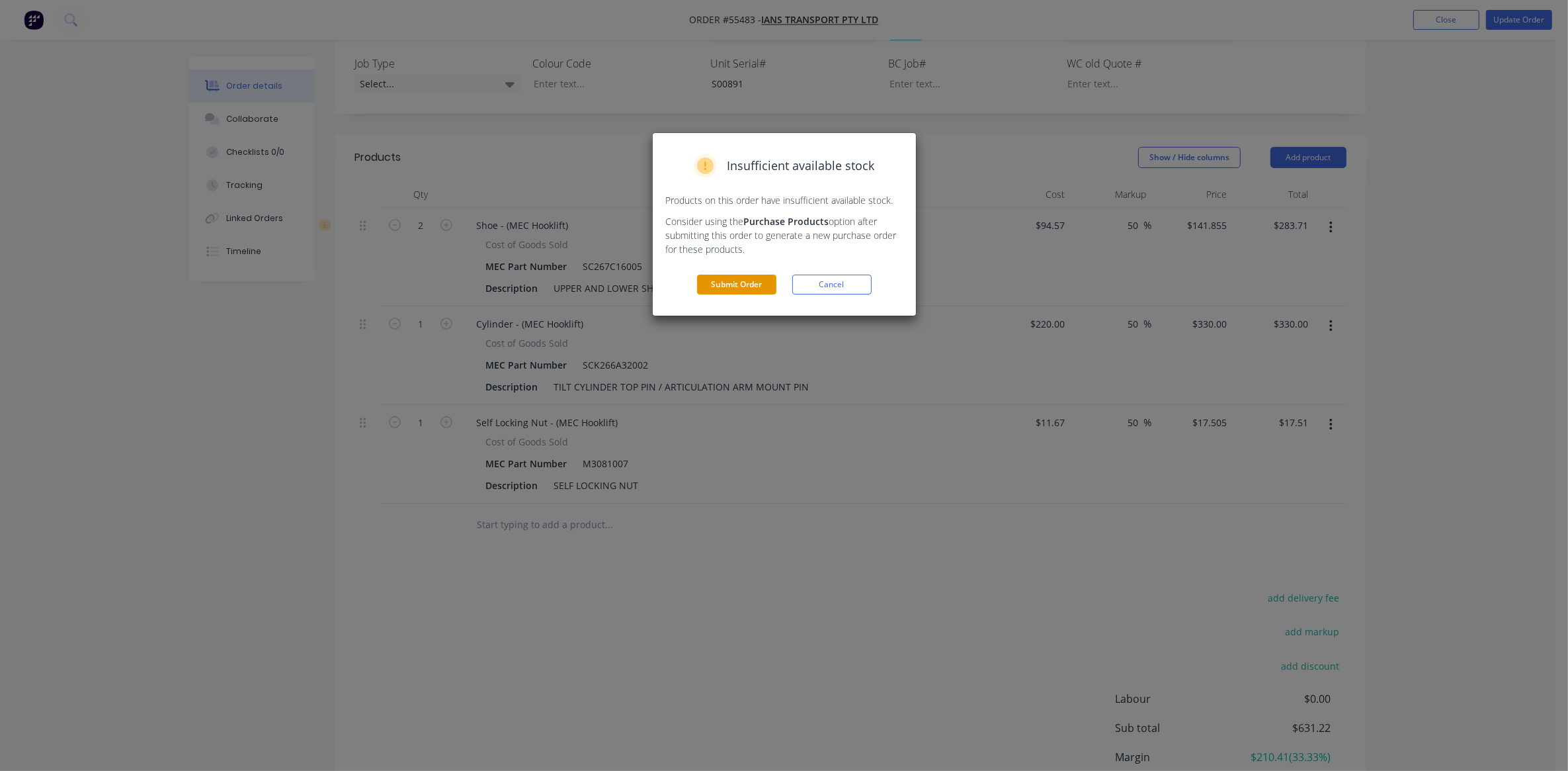
click at [752, 286] on button "Submit Order" at bounding box center [737, 285] width 79 height 20
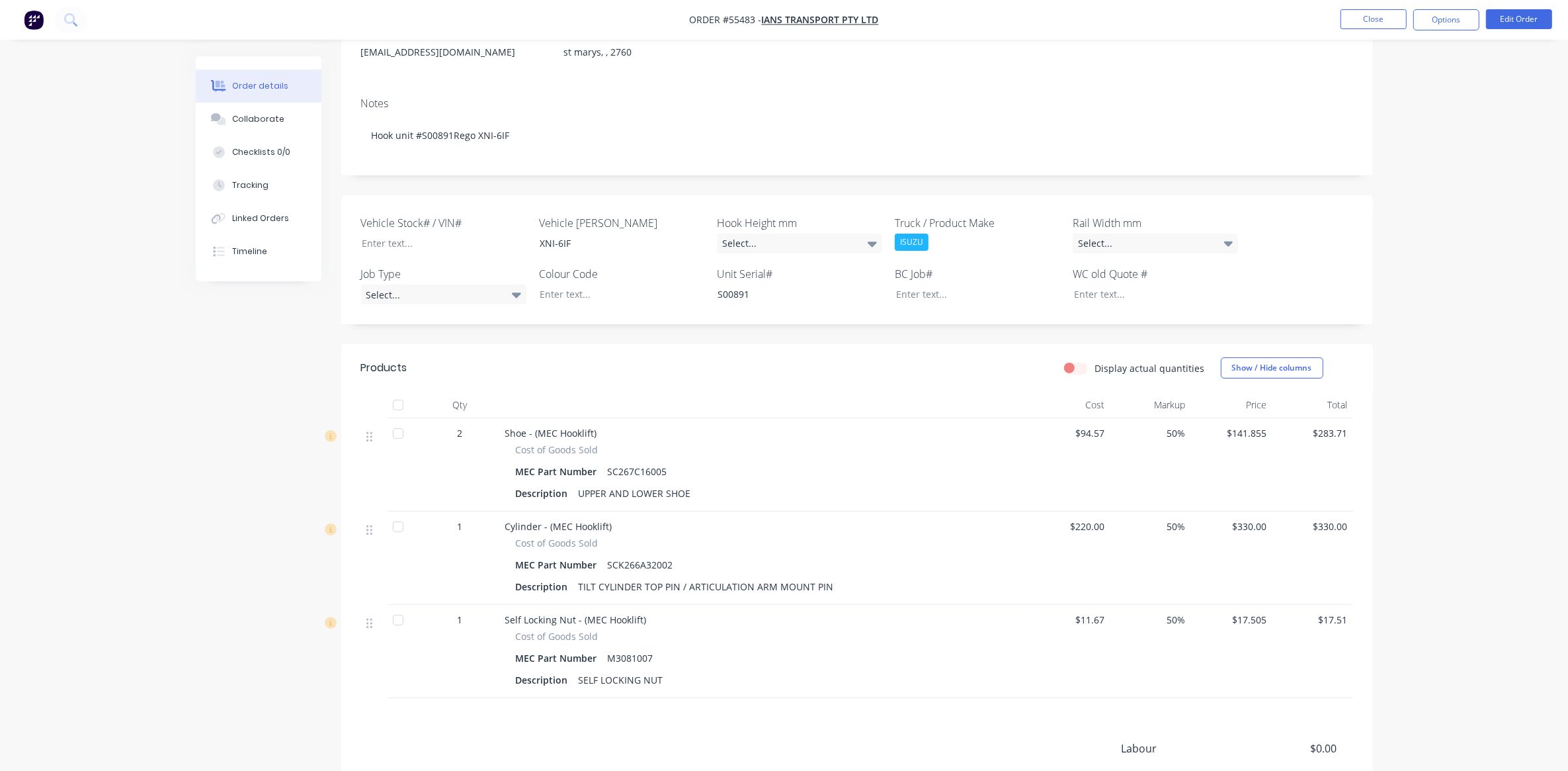
scroll to position [158, 0]
click at [1447, 26] on button "Options" at bounding box center [1447, 19] width 67 height 21
click at [269, 121] on div "Collaborate" at bounding box center [259, 119] width 52 height 12
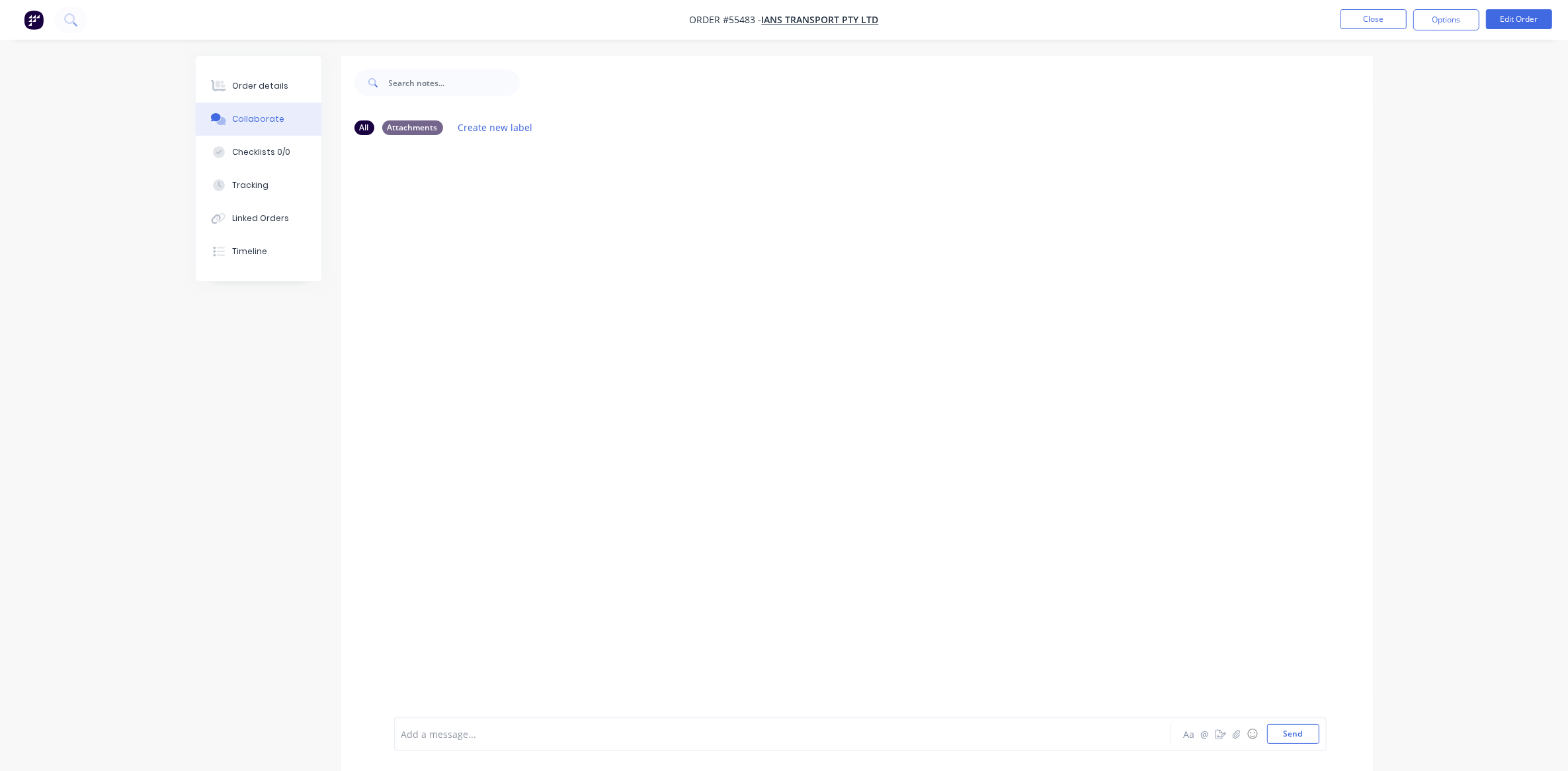
click at [434, 736] on div at bounding box center [746, 734] width 688 height 13
click at [271, 88] on div "Order details" at bounding box center [260, 86] width 56 height 12
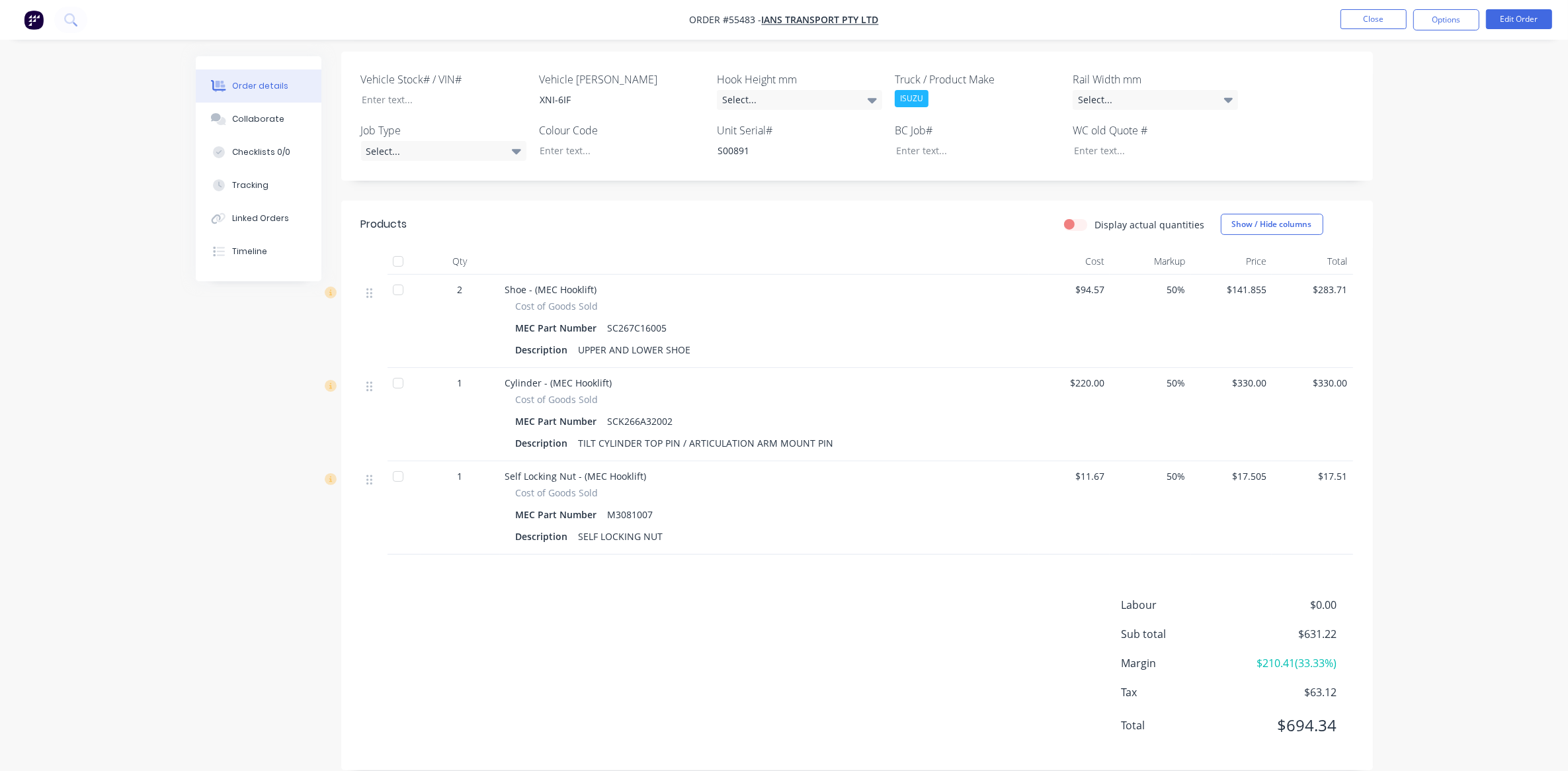
scroll to position [323, 0]
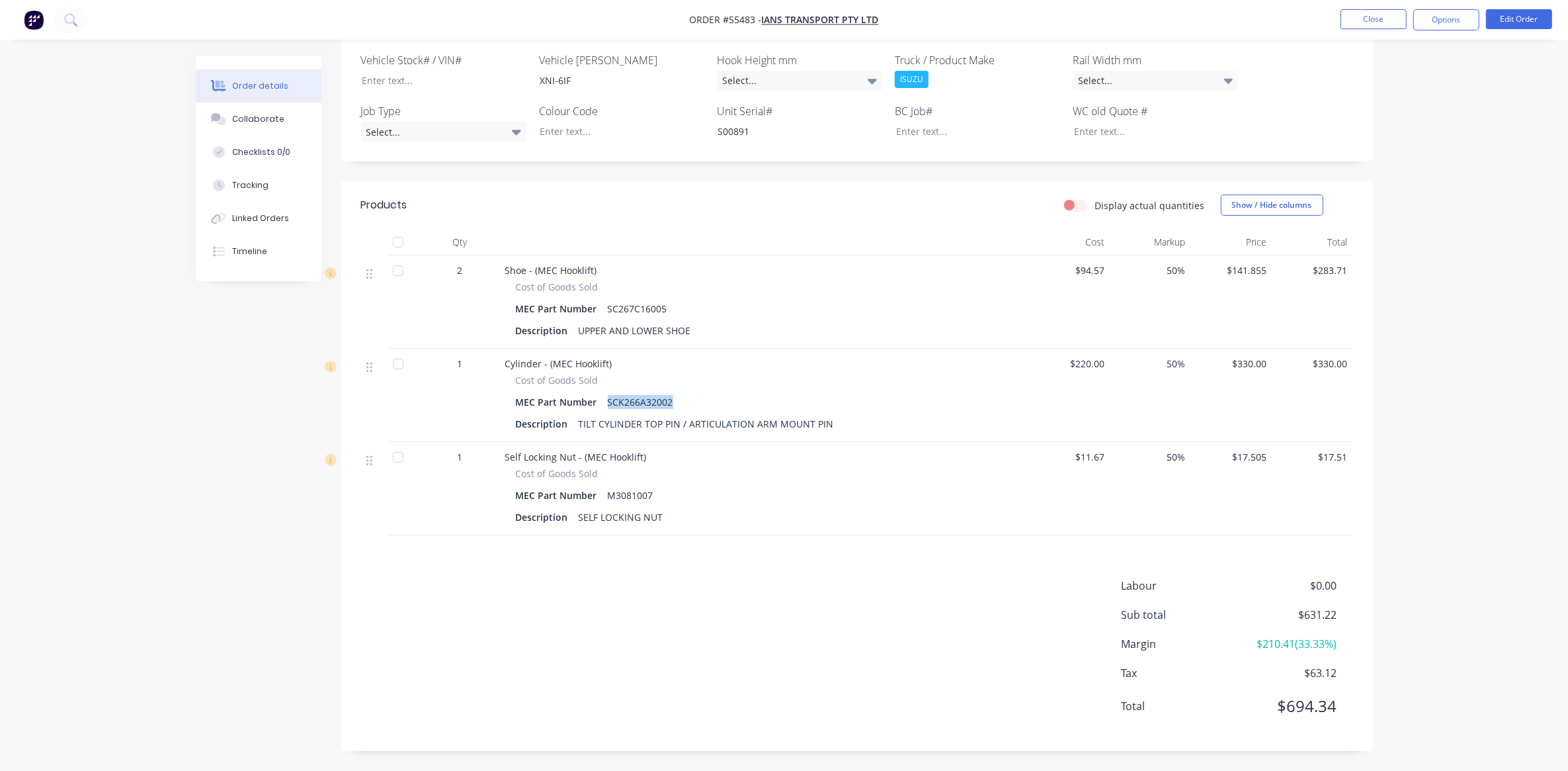
drag, startPoint x: 609, startPoint y: 398, endPoint x: 674, endPoint y: 400, distance: 65.0
click at [674, 400] on div "SCK266A32002" at bounding box center [641, 402] width 76 height 19
copy div "SCK266A32002"
click at [616, 420] on div "TILT CYLINDER TOP PIN / ARTICULATION ARM MOUNT PIN" at bounding box center [707, 424] width 266 height 19
drag, startPoint x: 578, startPoint y: 420, endPoint x: 827, endPoint y: 422, distance: 249.0
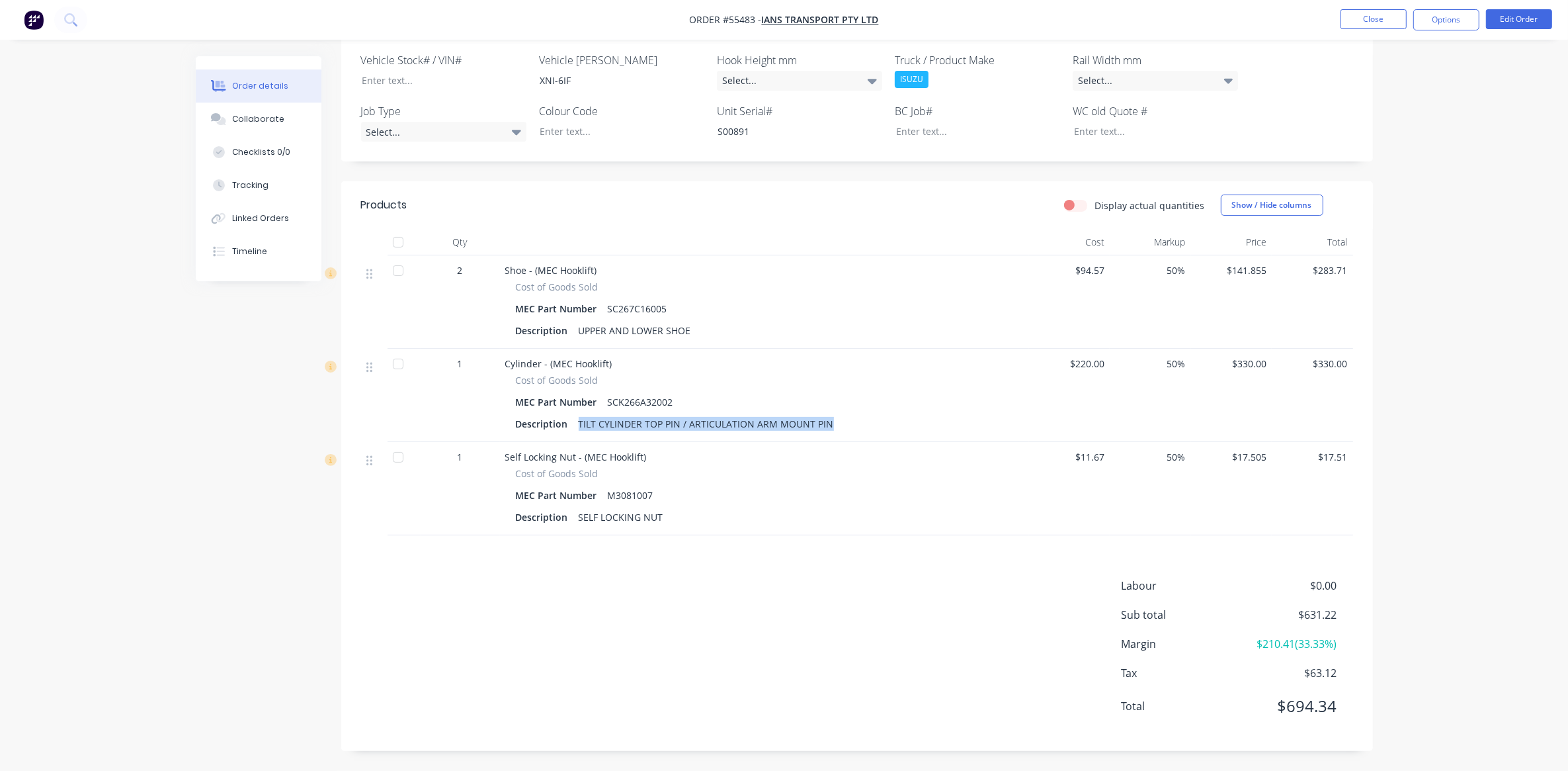
click at [827, 422] on div "TILT CYLINDER TOP PIN / ARTICULATION ARM MOUNT PIN" at bounding box center [707, 424] width 266 height 19
copy div "TILT CYLINDER TOP PIN / ARTICULATION ARM MOUNT PIN"
drag, startPoint x: 606, startPoint y: 490, endPoint x: 650, endPoint y: 494, distance: 44.2
click at [650, 494] on div "M3081007" at bounding box center [631, 495] width 56 height 19
copy div "M3081007"
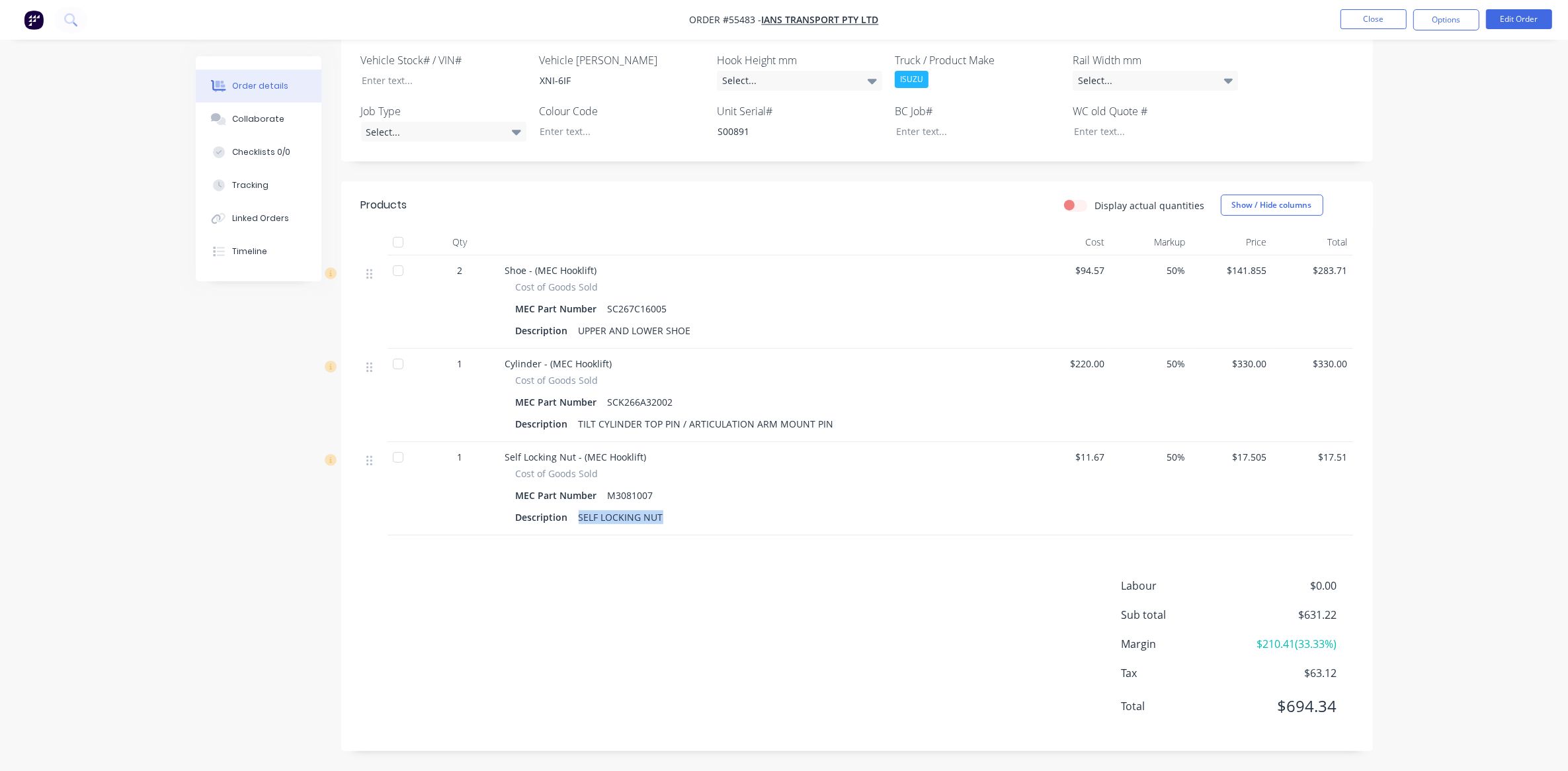
drag, startPoint x: 585, startPoint y: 515, endPoint x: 662, endPoint y: 517, distance: 77.0
click at [662, 517] on div "SELF LOCKING NUT" at bounding box center [621, 517] width 95 height 19
copy div "SELF LOCKING NUT"
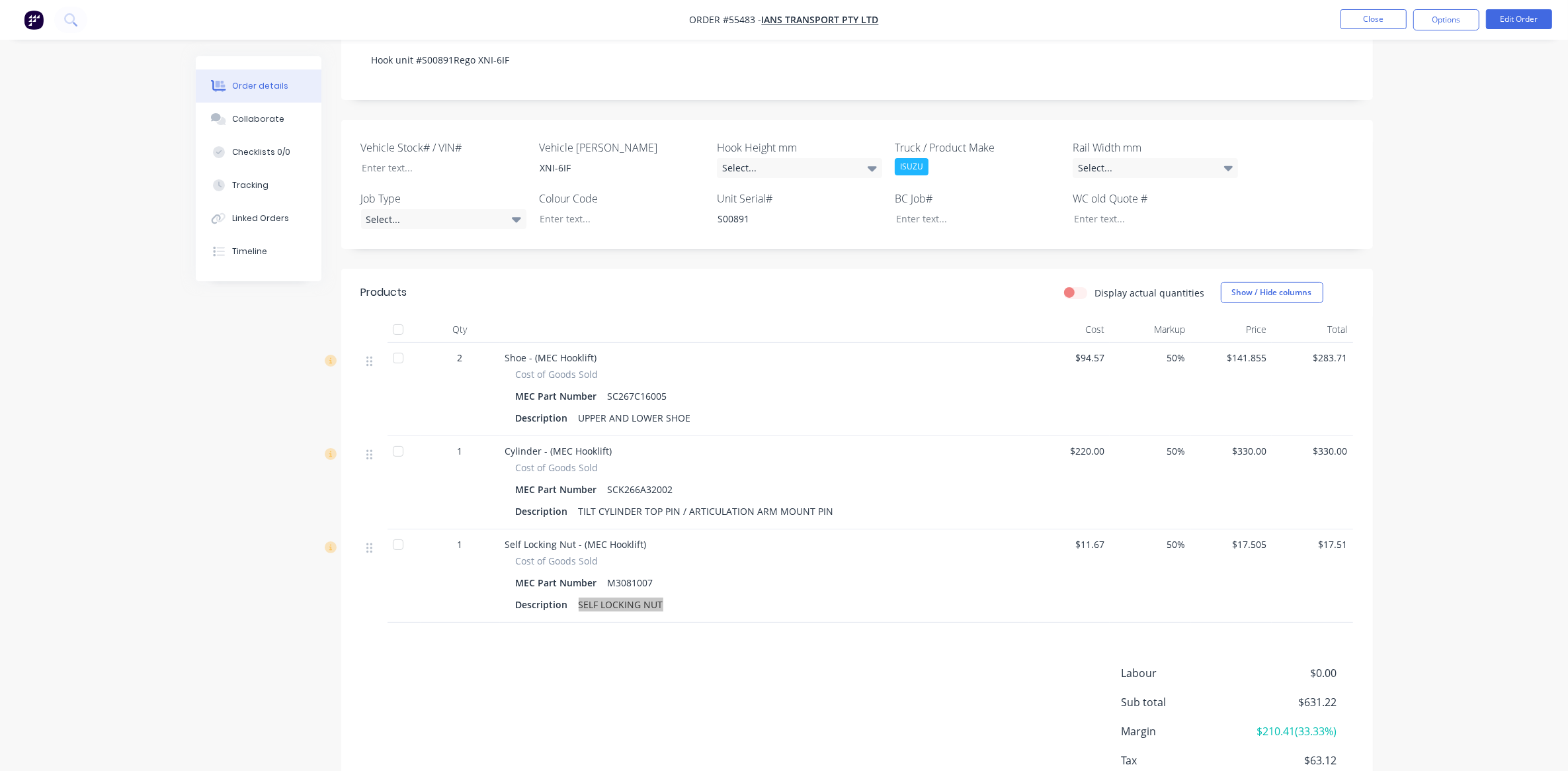
scroll to position [249, 0]
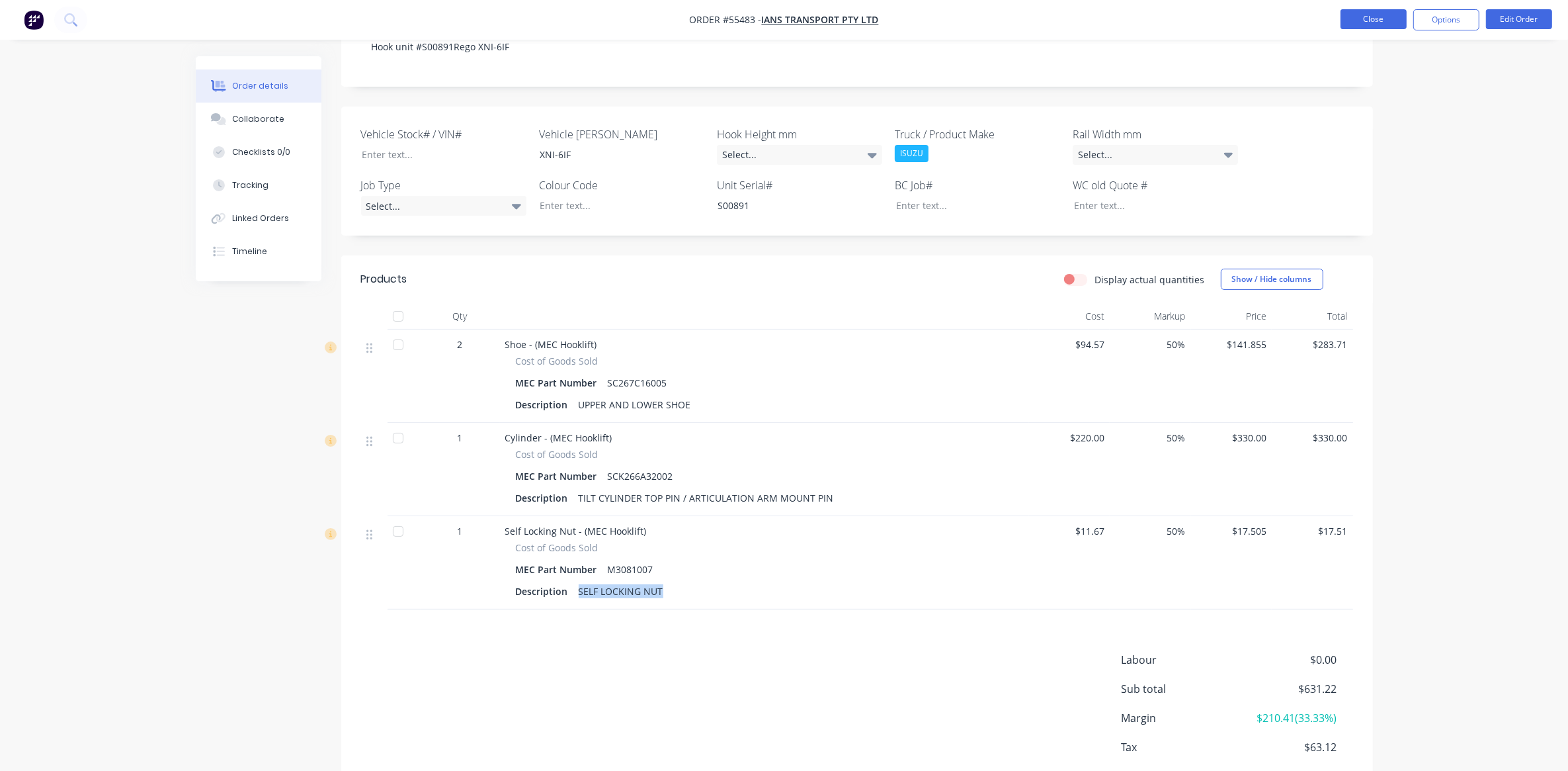
click at [1389, 24] on button "Close" at bounding box center [1373, 19] width 67 height 20
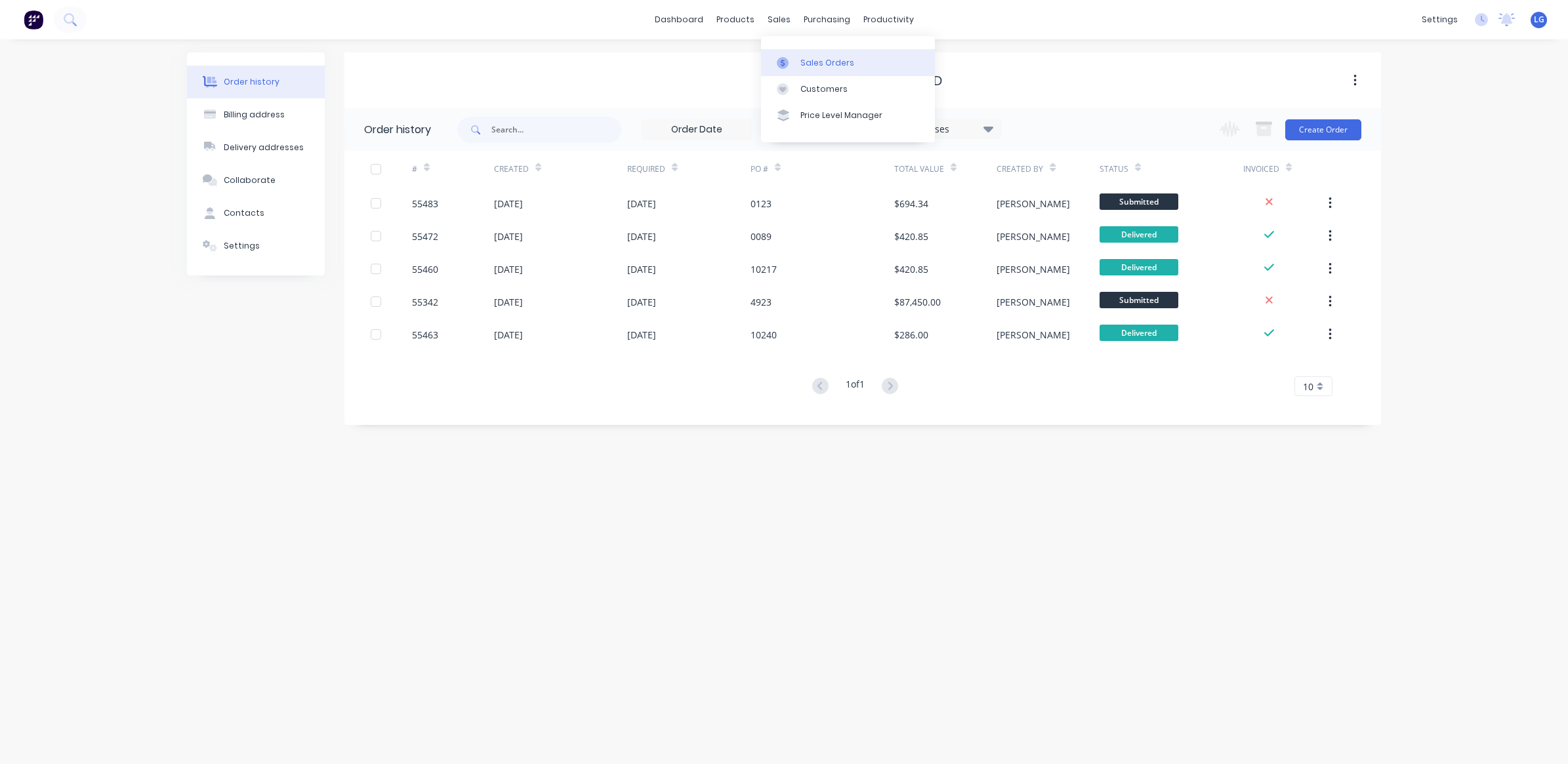
click at [814, 67] on div "Sales Orders" at bounding box center [827, 63] width 53 height 12
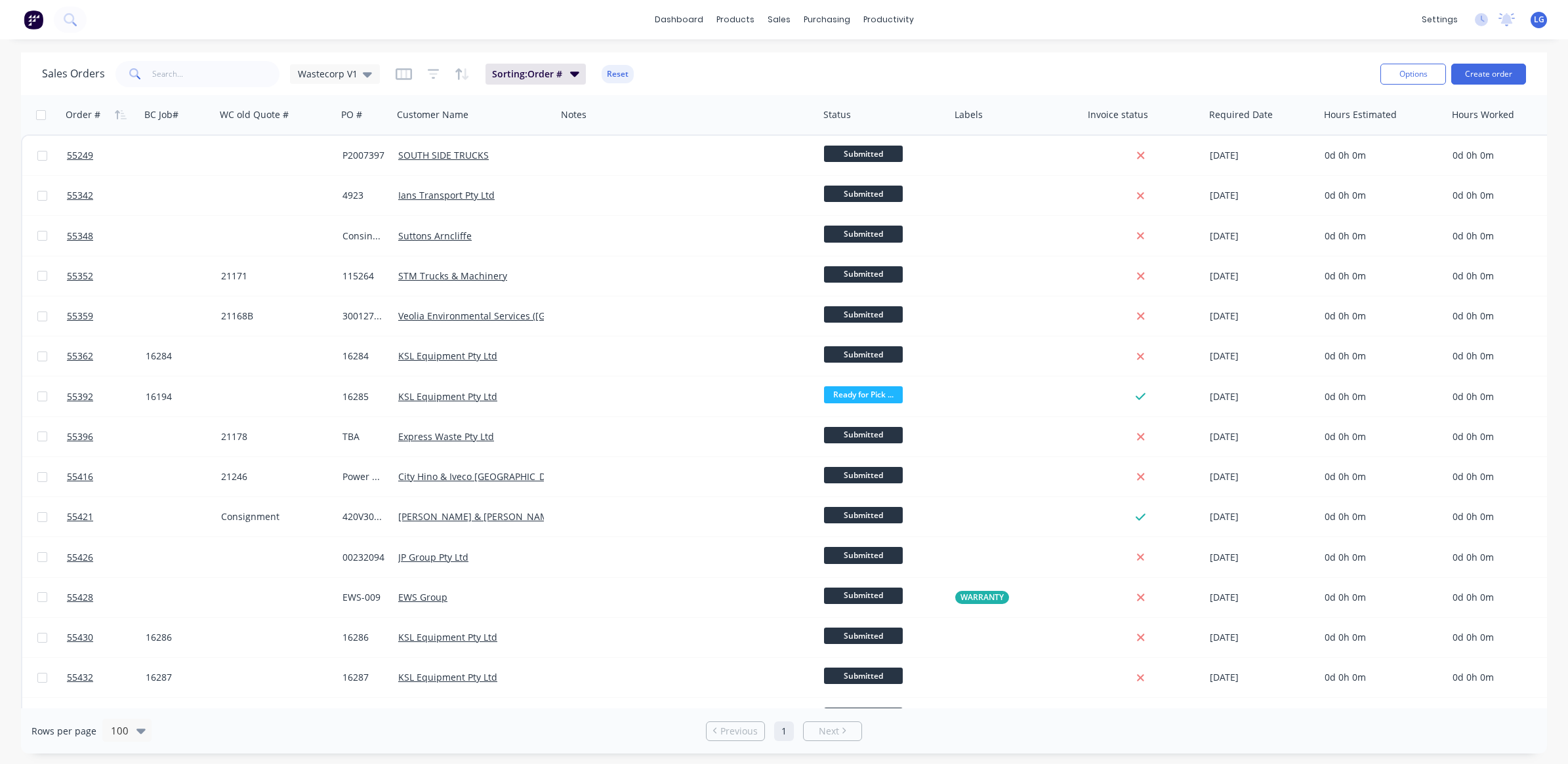
click at [35, 22] on img at bounding box center [33, 20] width 20 height 20
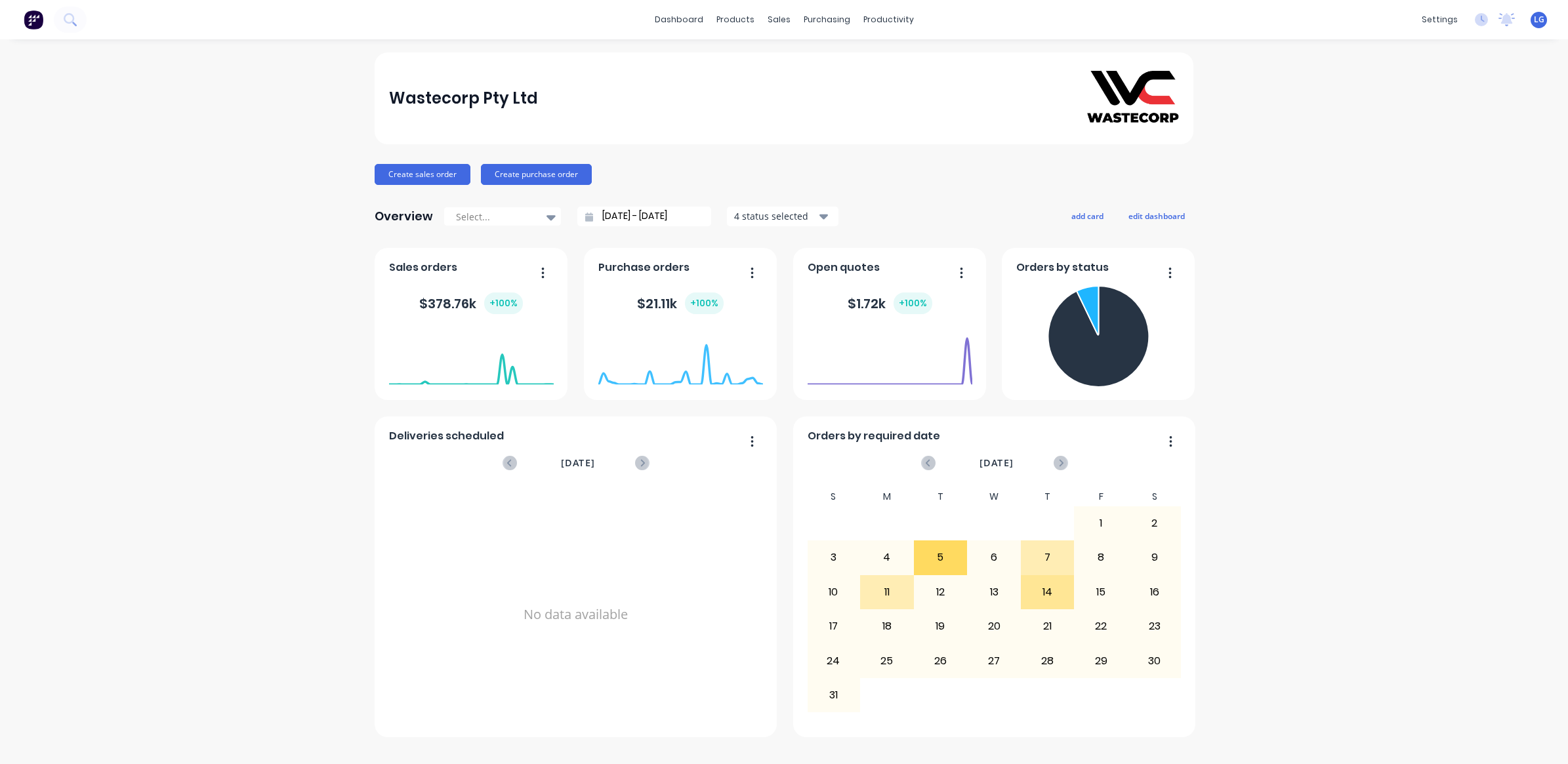
click at [1540, 20] on span "LG" at bounding box center [1540, 19] width 11 height 12
click at [1454, 156] on button "Sign out" at bounding box center [1457, 164] width 174 height 26
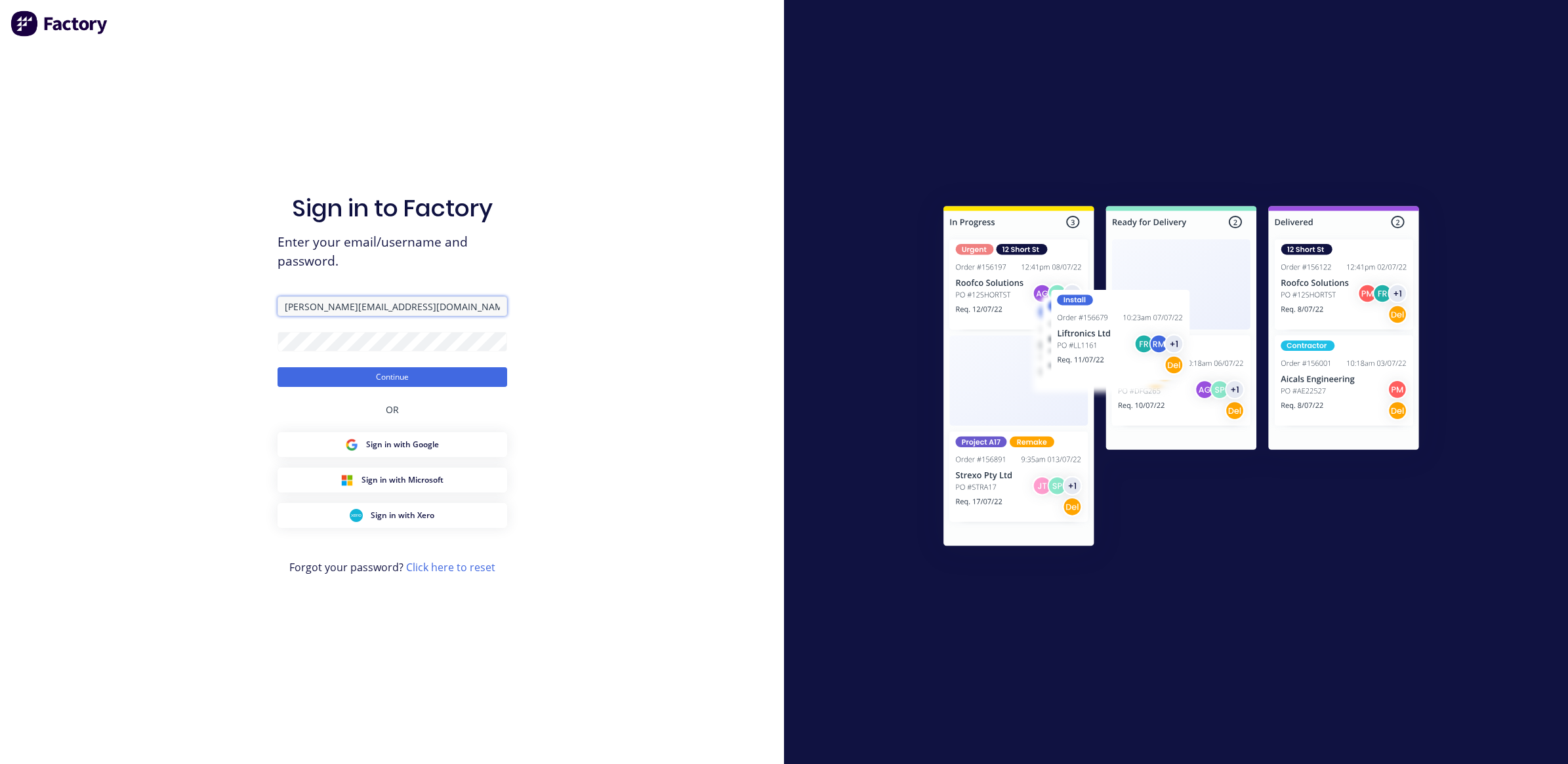
click at [359, 309] on input "[PERSON_NAME][EMAIL_ADDRESS][DOMAIN_NAME]" at bounding box center [392, 306] width 230 height 20
type input "[PERSON_NAME][EMAIL_ADDRESS][DOMAIN_NAME]"
click at [398, 377] on button "Continue" at bounding box center [392, 377] width 230 height 20
